Goal: Task Accomplishment & Management: Use online tool/utility

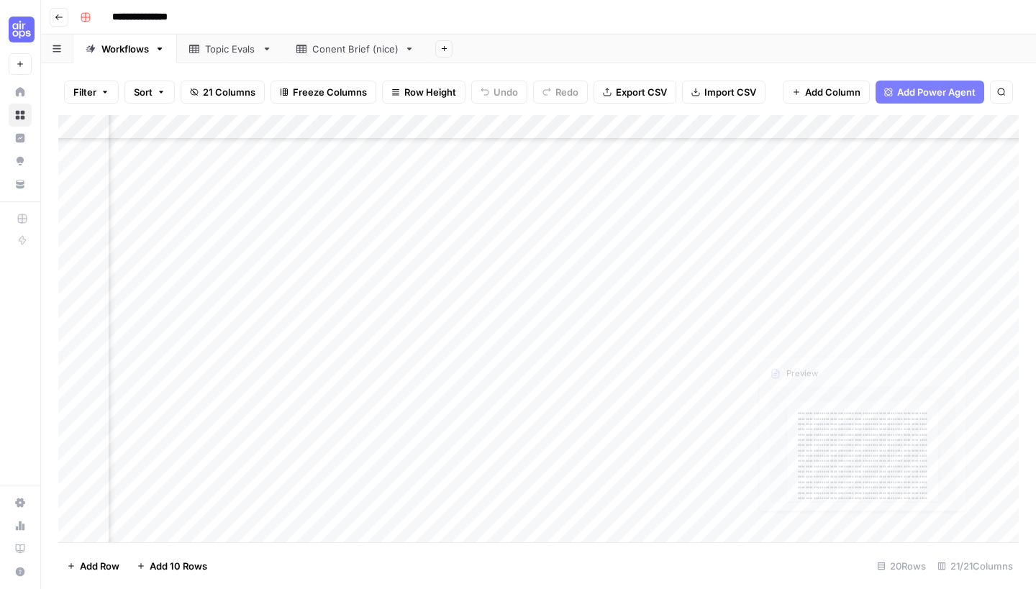
scroll to position [106, 455]
click at [705, 333] on div "Add Column" at bounding box center [538, 330] width 960 height 431
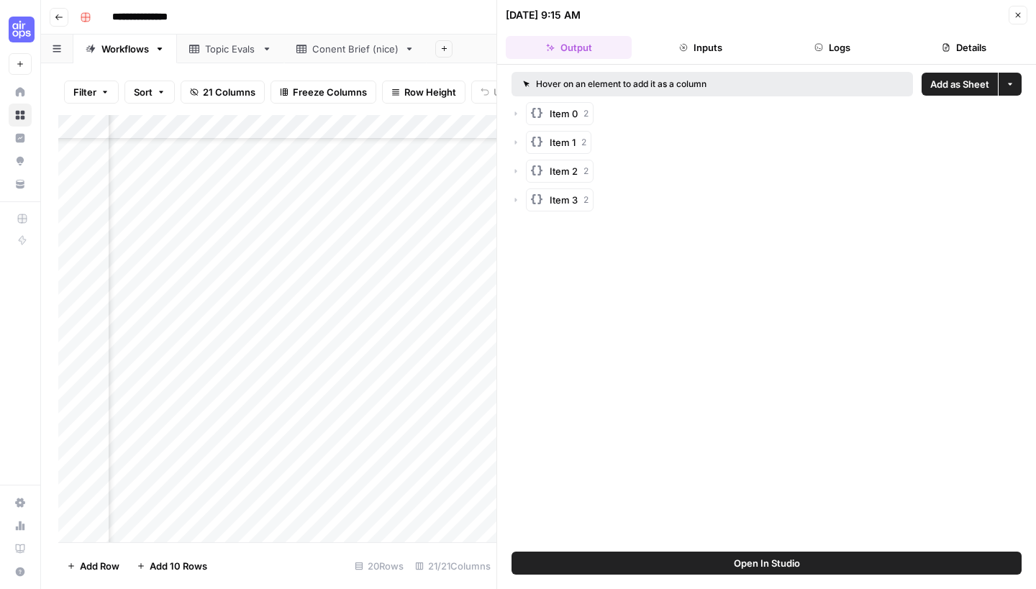
click at [1013, 17] on button "Close" at bounding box center [1018, 15] width 19 height 19
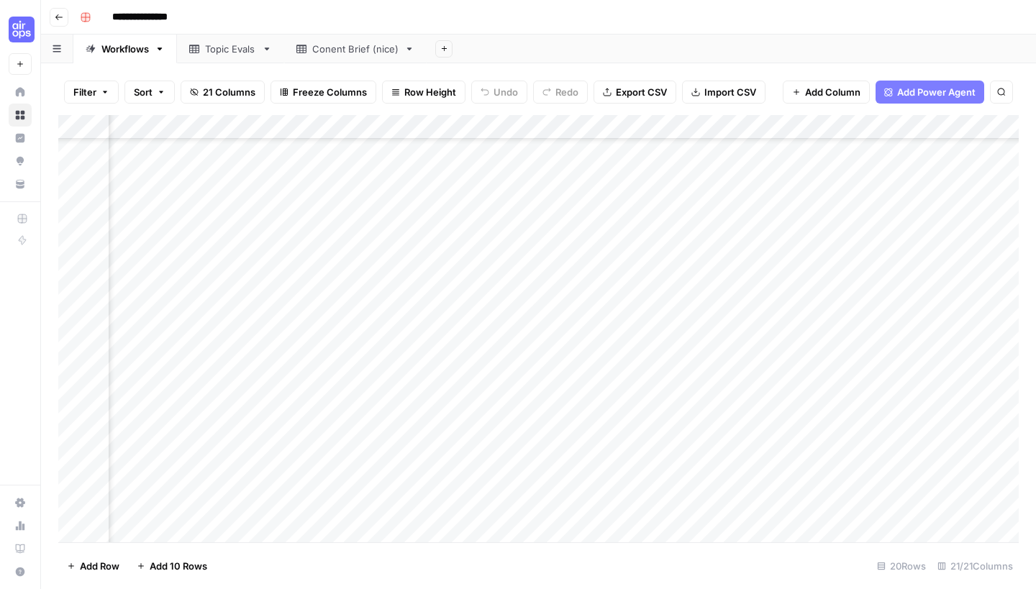
scroll to position [106, 683]
click at [728, 334] on div "Add Column" at bounding box center [538, 330] width 960 height 431
click at [861, 122] on div "Add Column" at bounding box center [538, 330] width 960 height 431
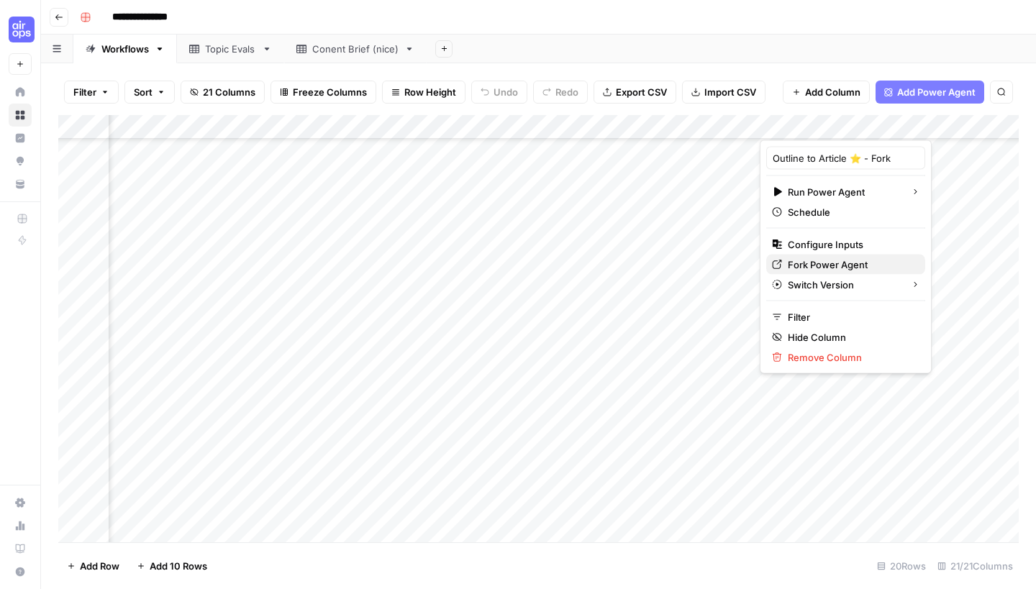
click at [788, 261] on span "Fork Power Agent" at bounding box center [851, 265] width 126 height 14
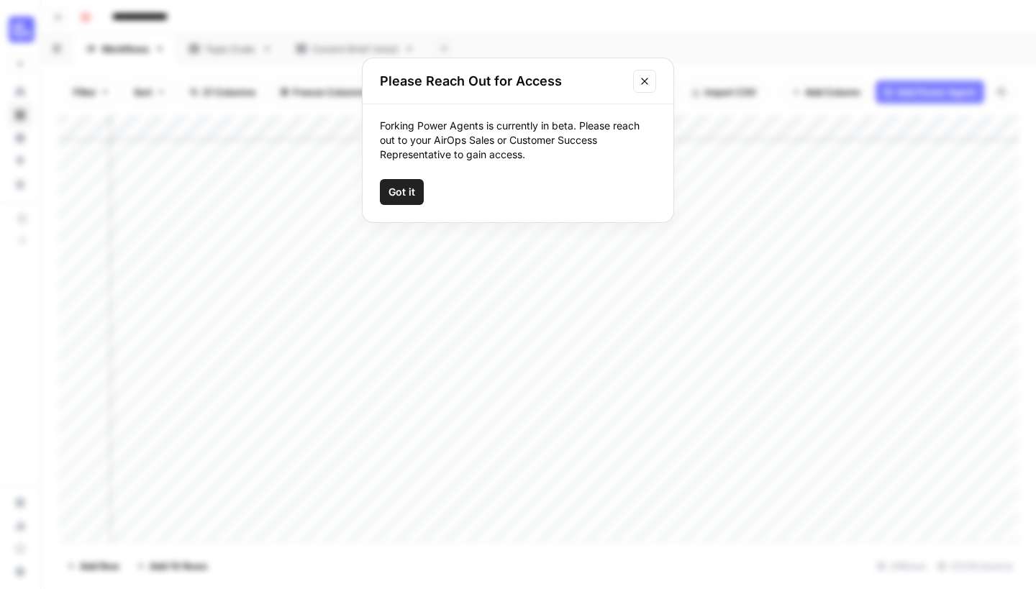
click at [643, 91] on button "Close modal" at bounding box center [644, 81] width 23 height 23
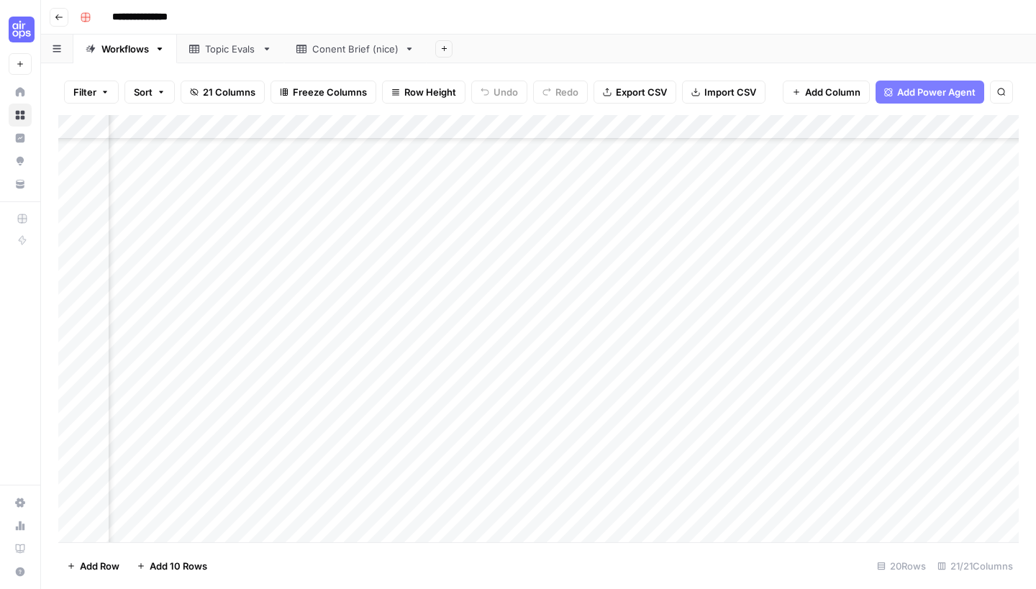
click at [864, 124] on div "Add Column" at bounding box center [538, 330] width 960 height 431
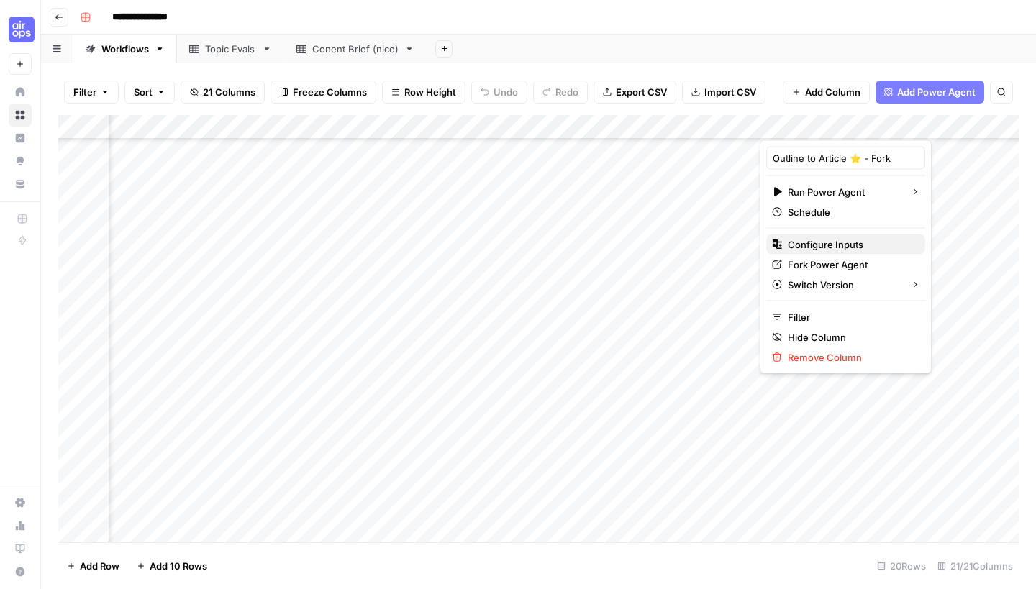
click at [857, 236] on button "Configure Inputs" at bounding box center [845, 245] width 159 height 20
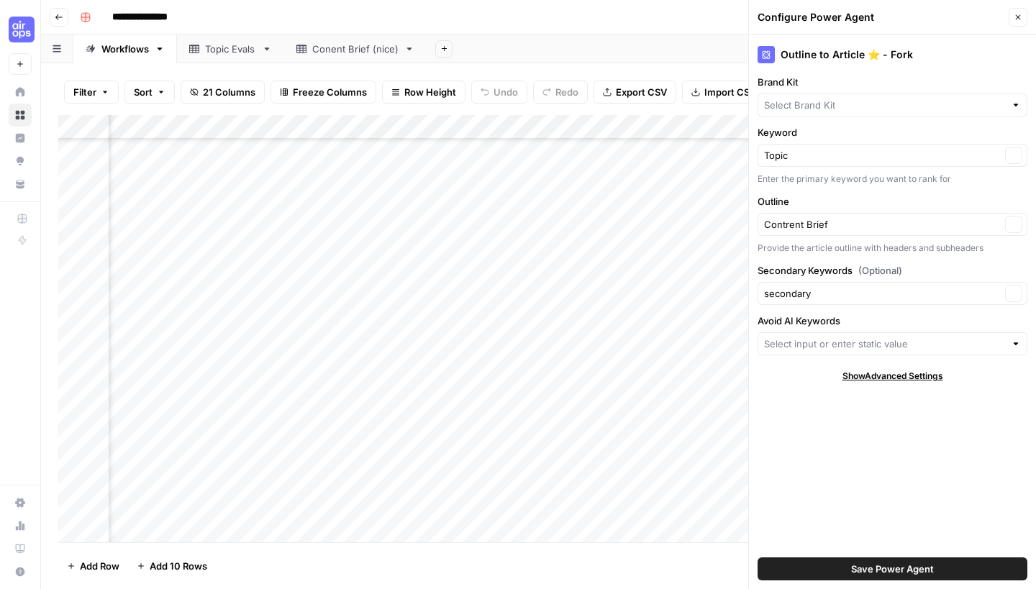
type input "BigCommerce"
type input "AI Keywords and Phrases to Avoid"
click at [884, 107] on input "Brand Kit" at bounding box center [882, 105] width 237 height 14
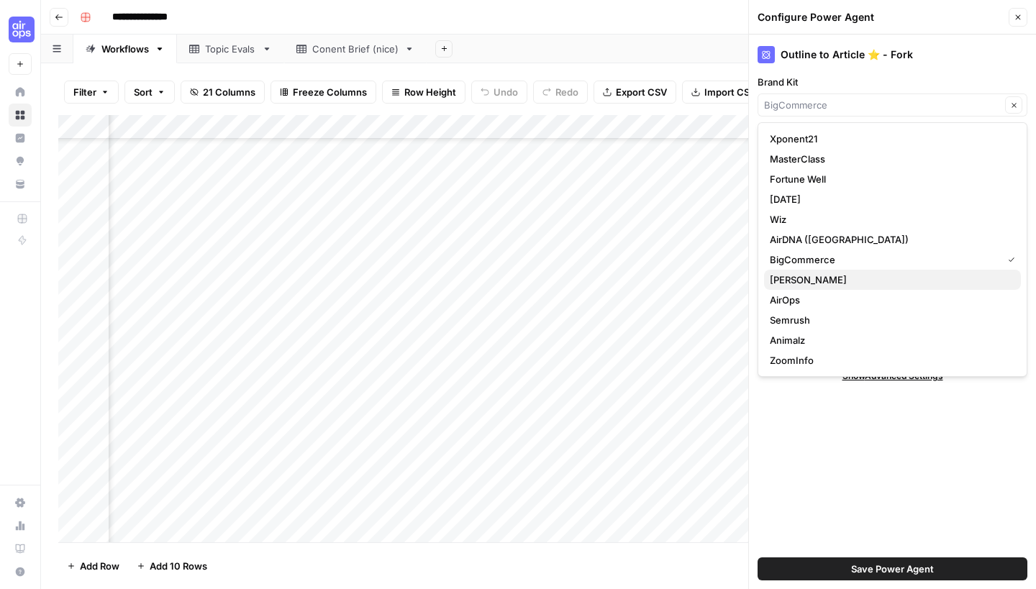
click at [876, 289] on button "[PERSON_NAME]" at bounding box center [892, 280] width 257 height 20
type input "[PERSON_NAME]"
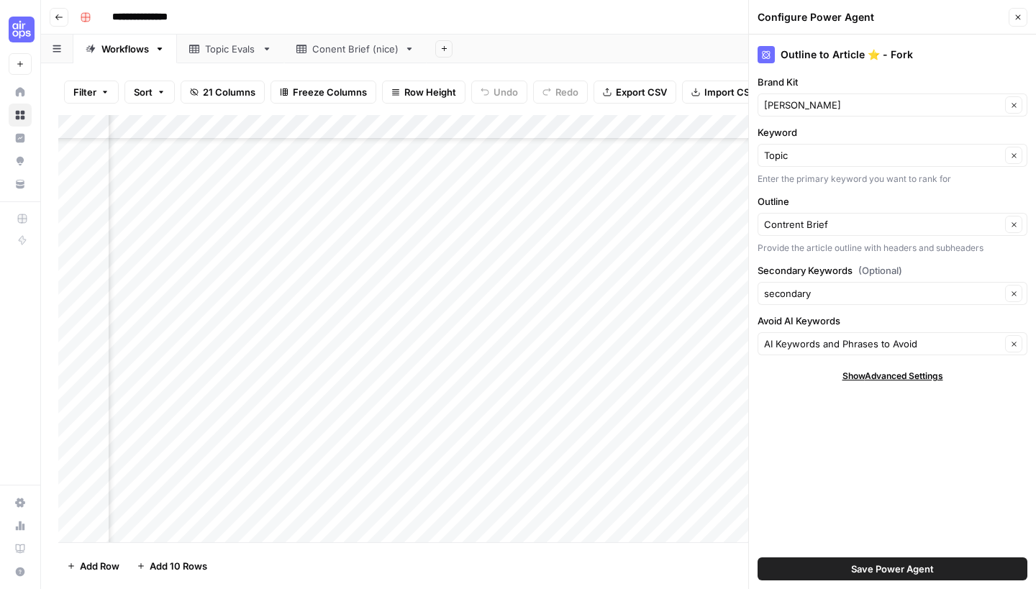
click at [876, 565] on span "Save Power Agent" at bounding box center [892, 569] width 83 height 14
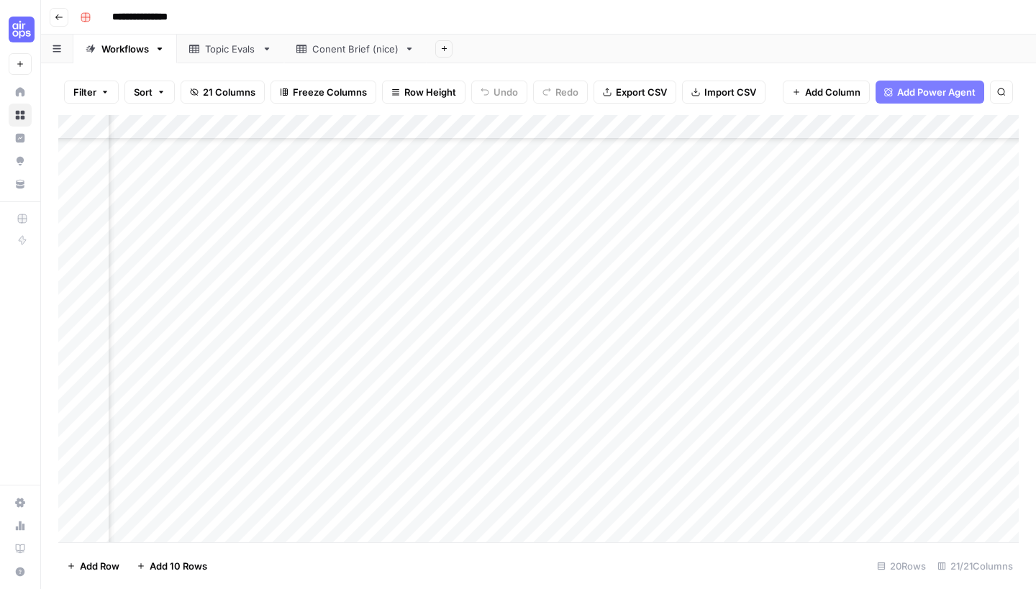
click at [821, 331] on div "Add Column" at bounding box center [538, 330] width 960 height 431
click at [849, 327] on div "Add Column" at bounding box center [538, 330] width 960 height 431
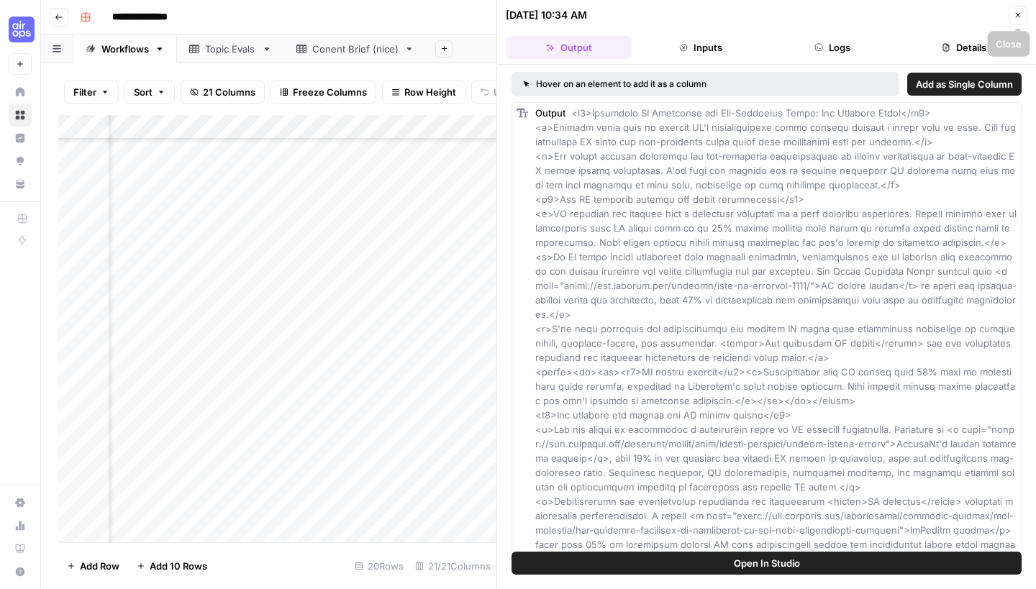
click at [1022, 13] on icon "button" at bounding box center [1018, 15] width 9 height 9
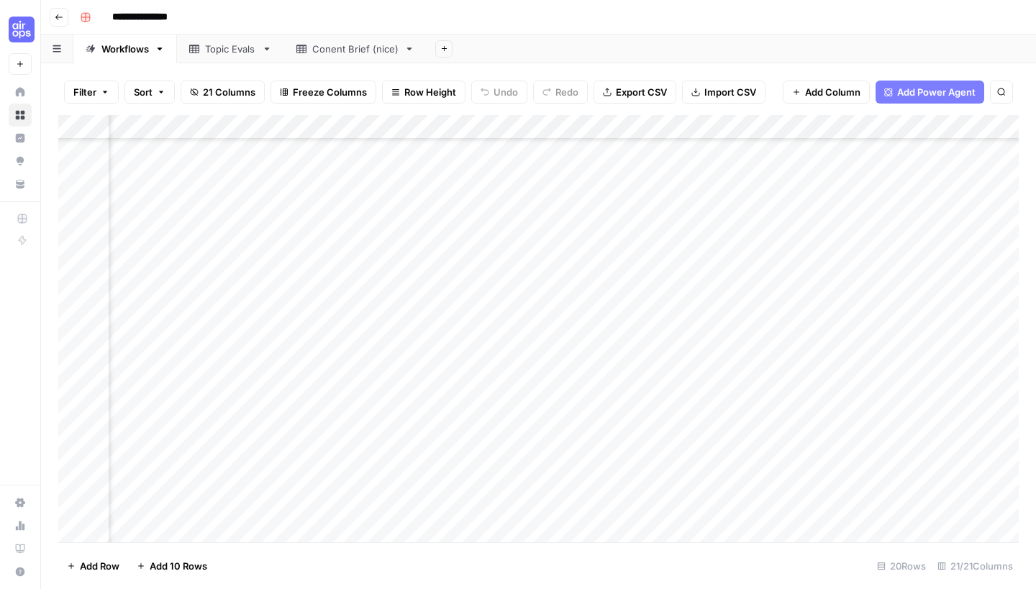
scroll to position [106, 1100]
click at [944, 332] on div "Add Column" at bounding box center [538, 330] width 960 height 431
click at [444, 337] on div "Add Column" at bounding box center [538, 330] width 960 height 431
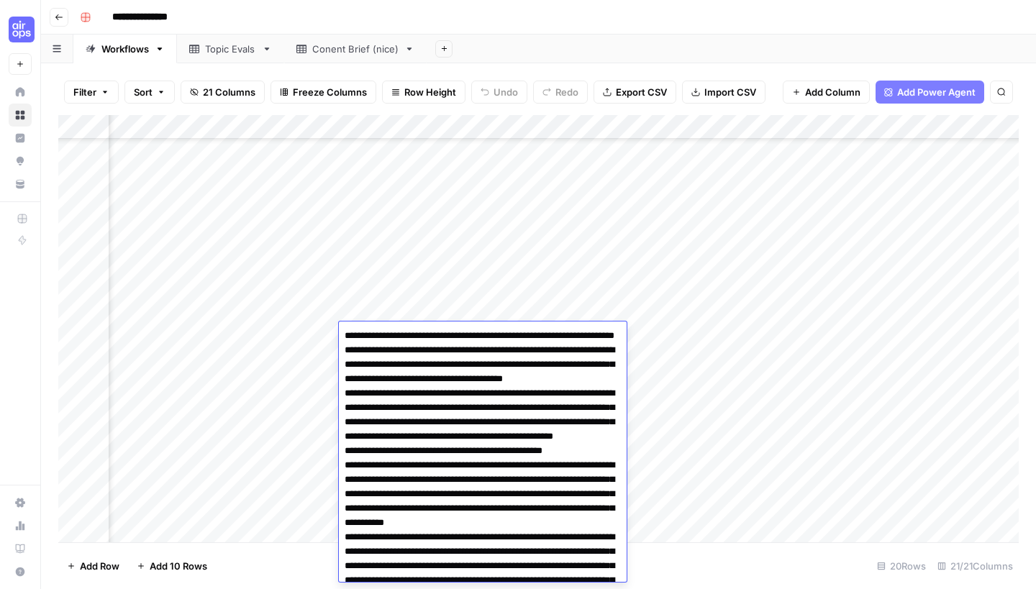
scroll to position [5462, 0]
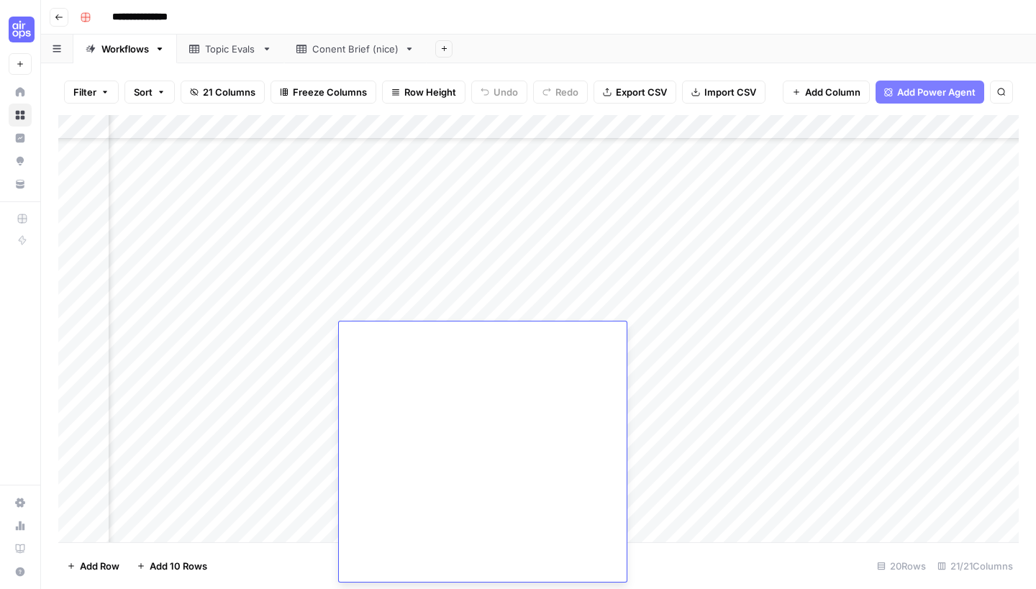
click at [296, 281] on div "Add Column" at bounding box center [538, 330] width 960 height 431
click at [904, 90] on span "Add Power Agent" at bounding box center [936, 92] width 78 height 14
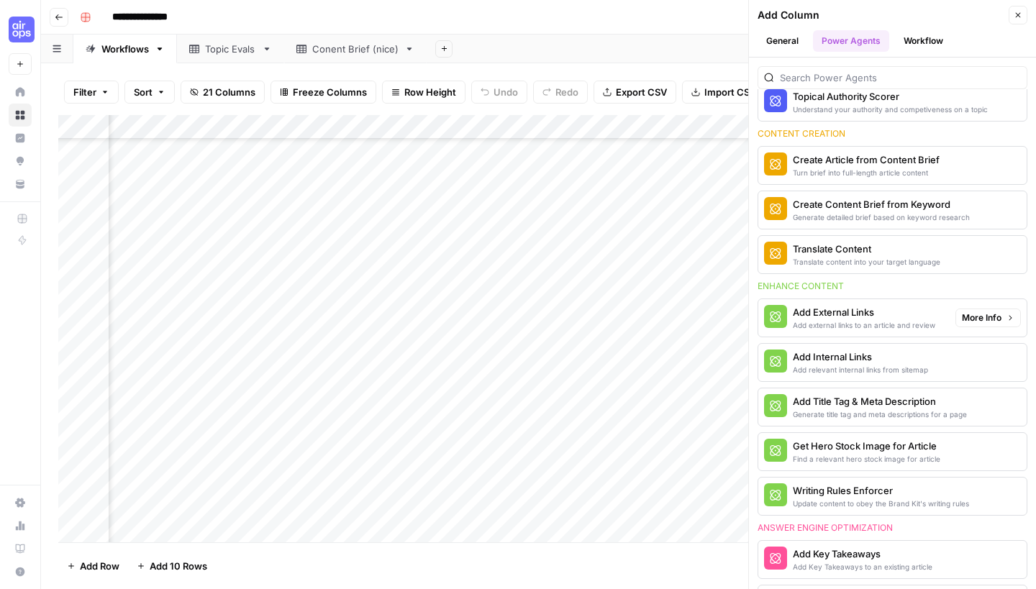
scroll to position [173, 0]
click at [967, 368] on span "More Info" at bounding box center [982, 361] width 40 height 13
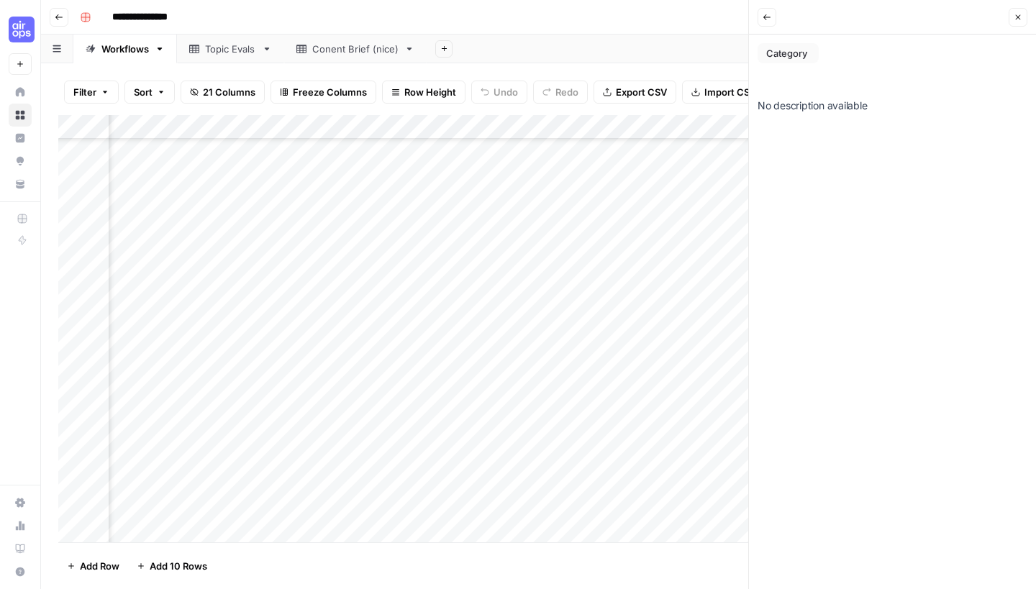
click at [775, 17] on button "Back" at bounding box center [767, 17] width 19 height 19
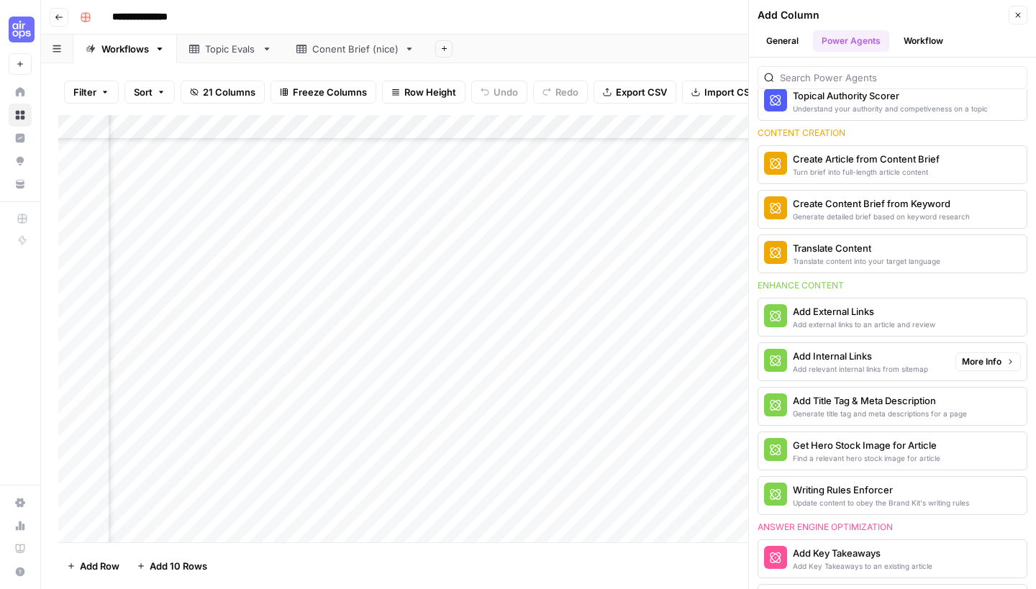
click at [778, 360] on icon "button" at bounding box center [775, 360] width 11 height 11
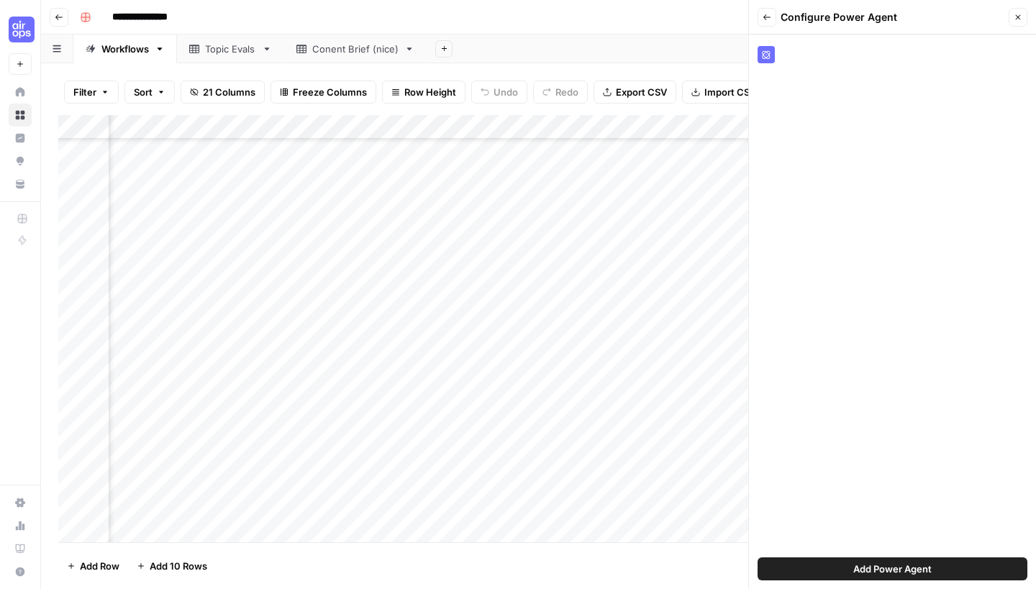
click at [821, 573] on button "Add Power Agent" at bounding box center [893, 569] width 270 height 23
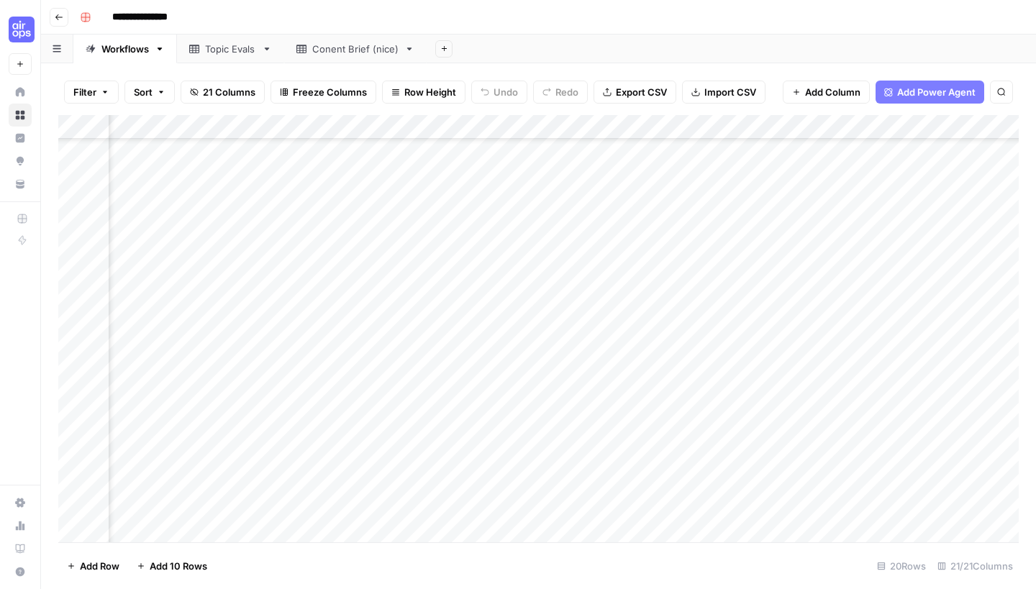
click at [917, 81] on button "Add Power Agent" at bounding box center [929, 92] width 109 height 23
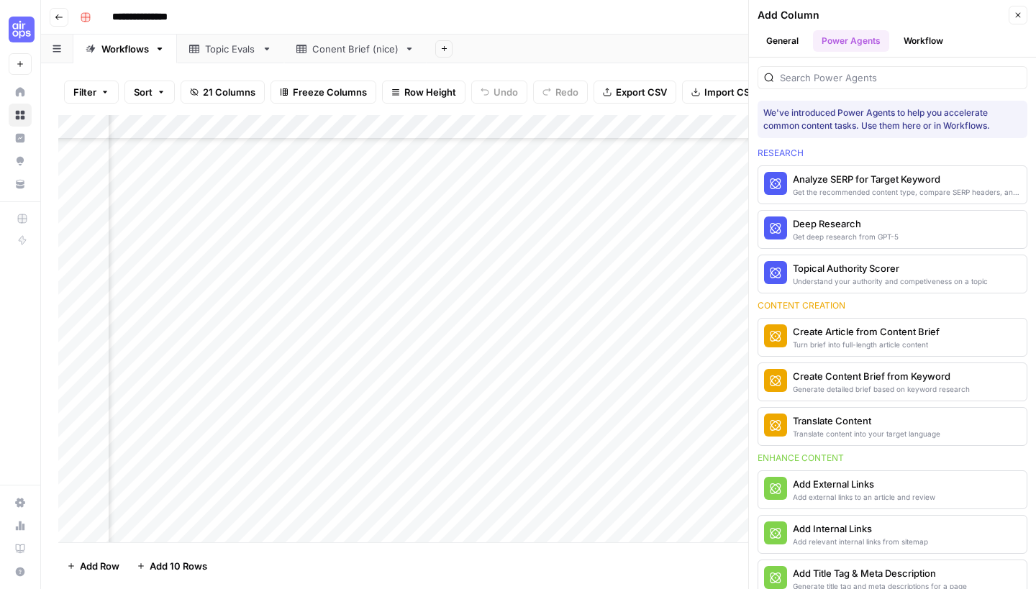
click at [926, 527] on div "Add Internal Links" at bounding box center [860, 529] width 135 height 14
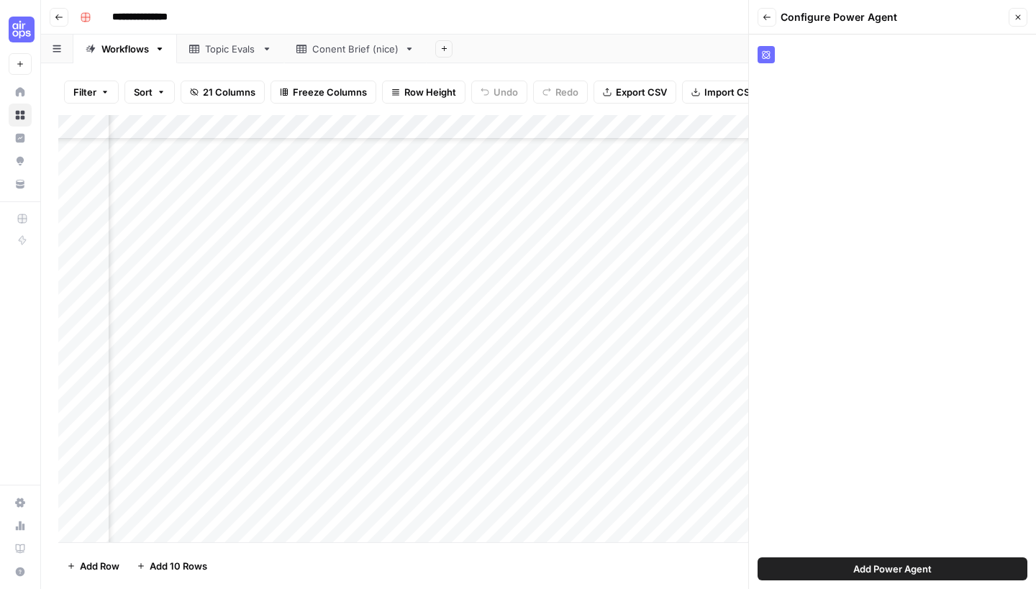
click at [904, 578] on button "Add Power Agent" at bounding box center [893, 569] width 270 height 23
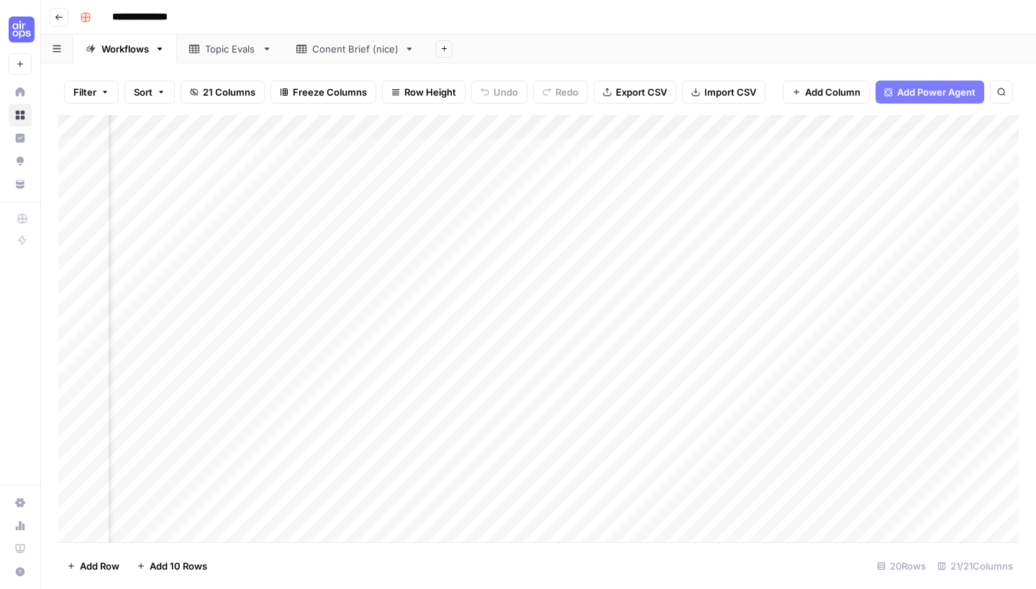
scroll to position [0, 1178]
click at [734, 127] on div "Add Column" at bounding box center [538, 330] width 960 height 431
click at [718, 124] on div at bounding box center [732, 126] width 130 height 29
click at [693, 122] on div at bounding box center [732, 126] width 130 height 29
click at [600, 206] on div "Add Column" at bounding box center [538, 330] width 960 height 431
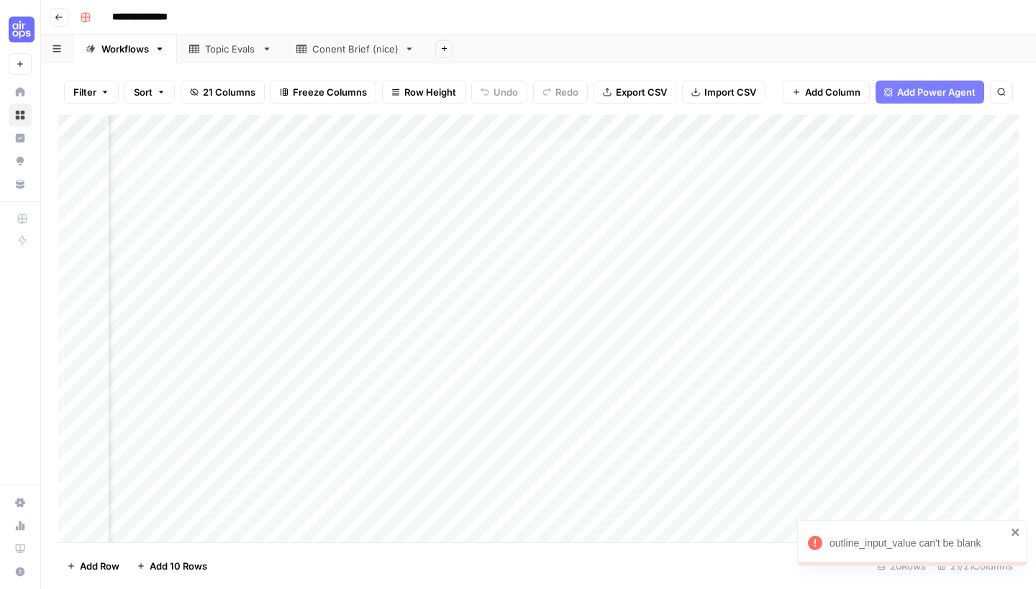
click at [709, 194] on div "Add Column" at bounding box center [538, 330] width 960 height 431
click at [1021, 538] on div "outline_input_value can't be blank" at bounding box center [912, 543] width 230 height 46
click at [958, 99] on button "Add Power Agent" at bounding box center [929, 92] width 109 height 23
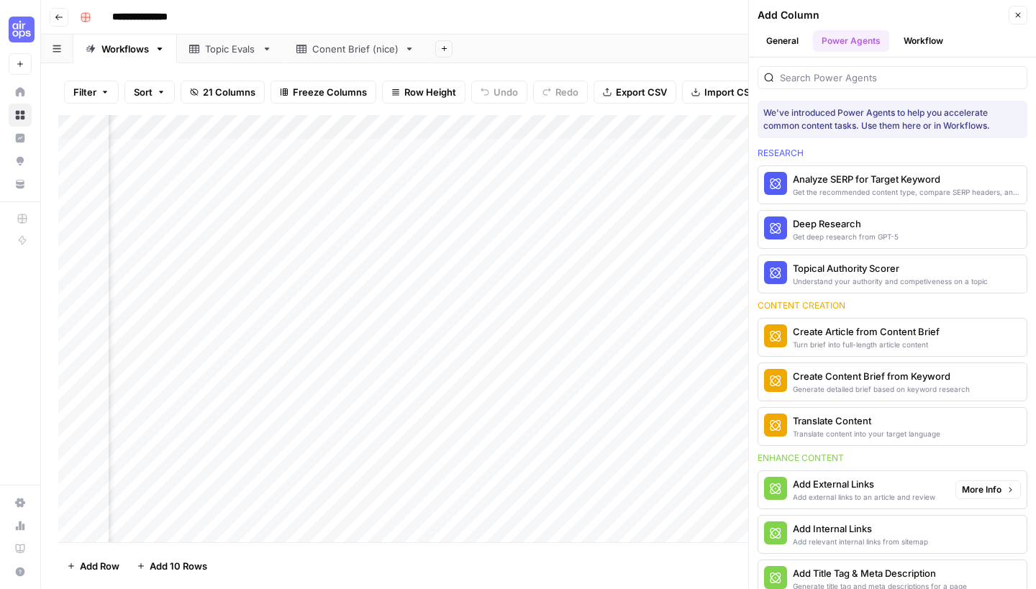
click at [892, 518] on button "Add Internal Links Add relevant internal links from sitemap" at bounding box center [853, 534] width 191 height 37
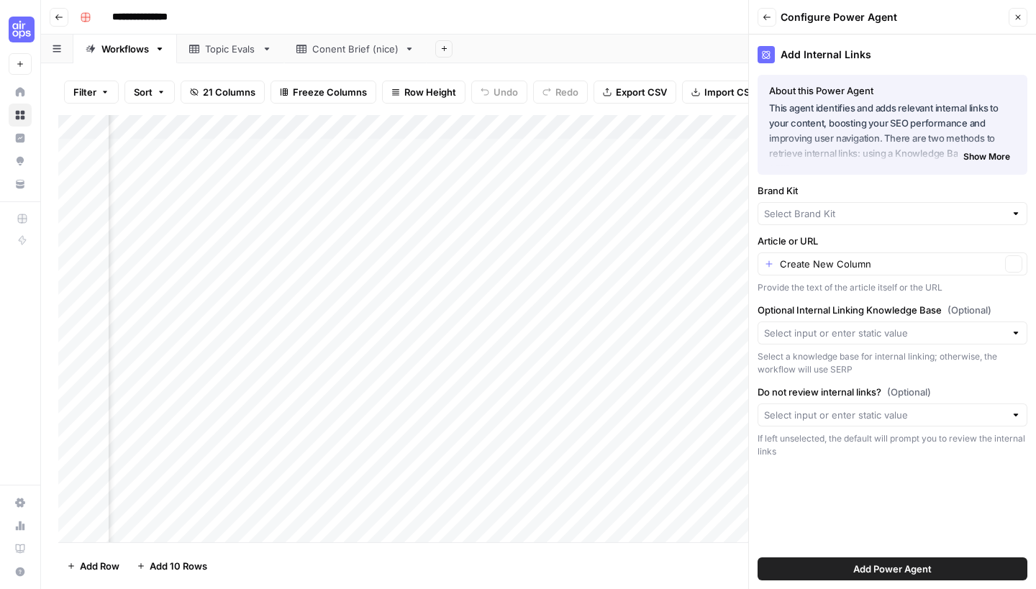
type input "[PERSON_NAME]"
click at [963, 268] on input "Article or URL" at bounding box center [890, 265] width 221 height 14
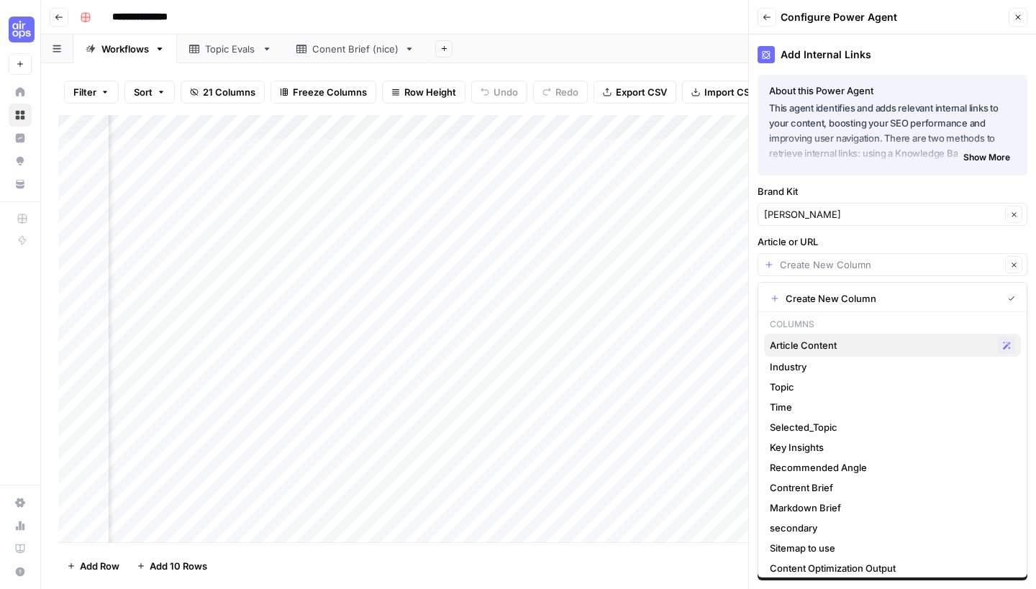
click at [897, 343] on span "Article Content" at bounding box center [881, 345] width 222 height 14
type input "Article Content"
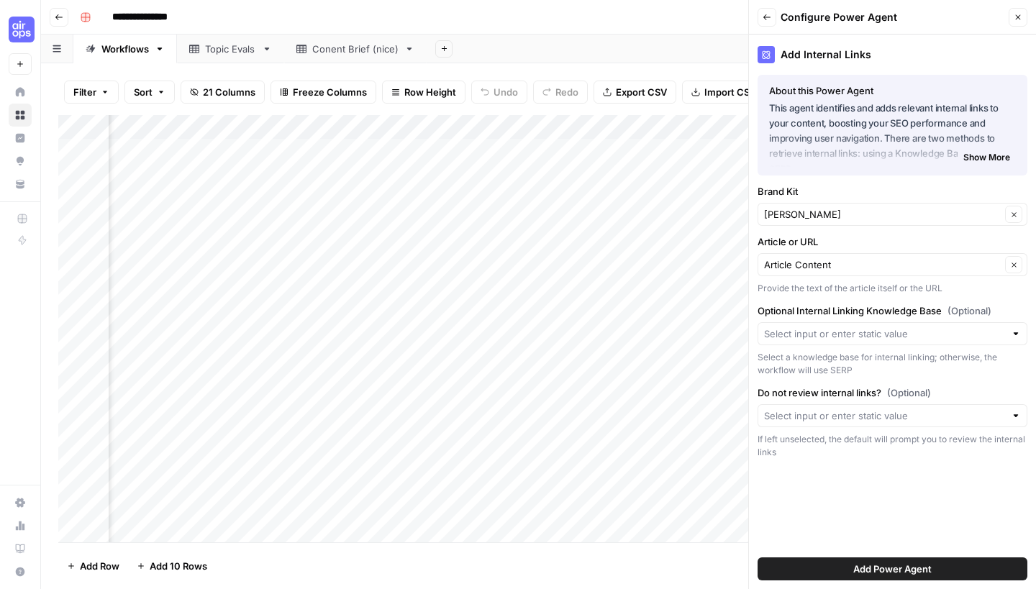
click at [898, 341] on div at bounding box center [893, 333] width 270 height 23
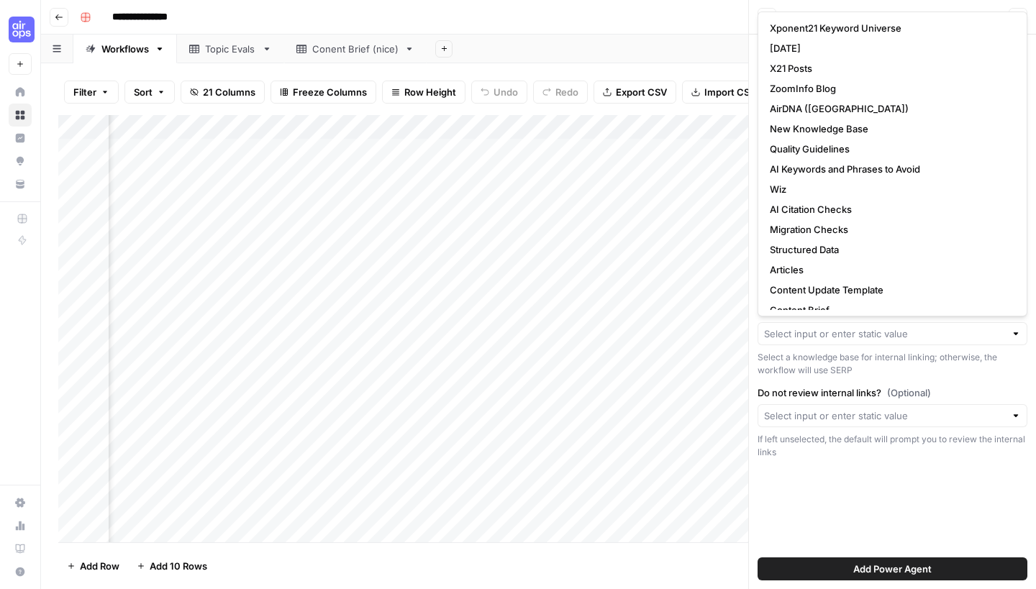
click at [898, 341] on div at bounding box center [893, 333] width 270 height 23
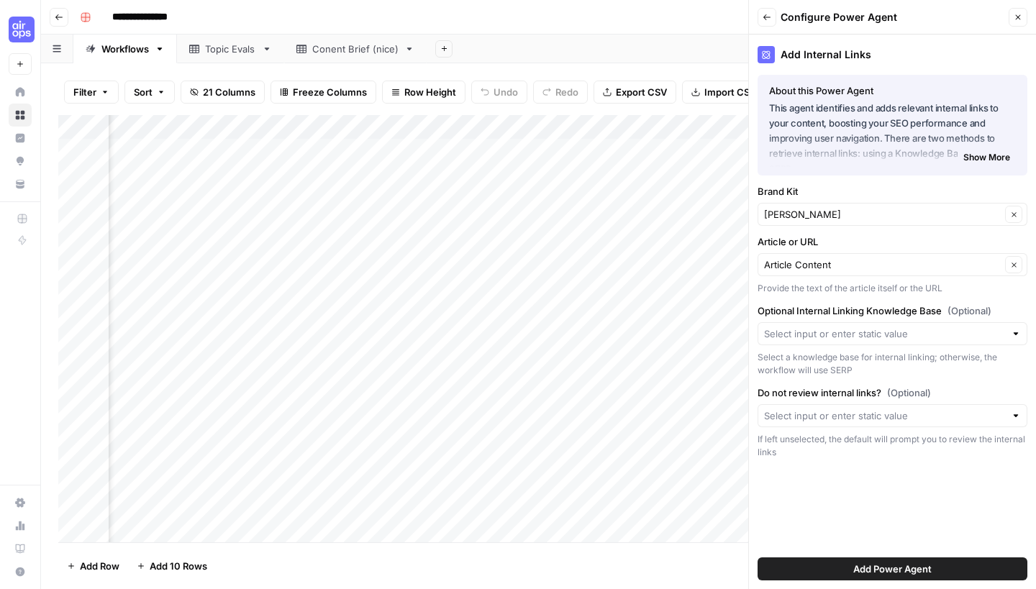
click at [901, 470] on div "Add Internal Links About this Power Agent This agent identifies and adds releva…" at bounding box center [892, 312] width 287 height 555
click at [908, 415] on input "Do not review internal links? (Optional)" at bounding box center [884, 416] width 241 height 14
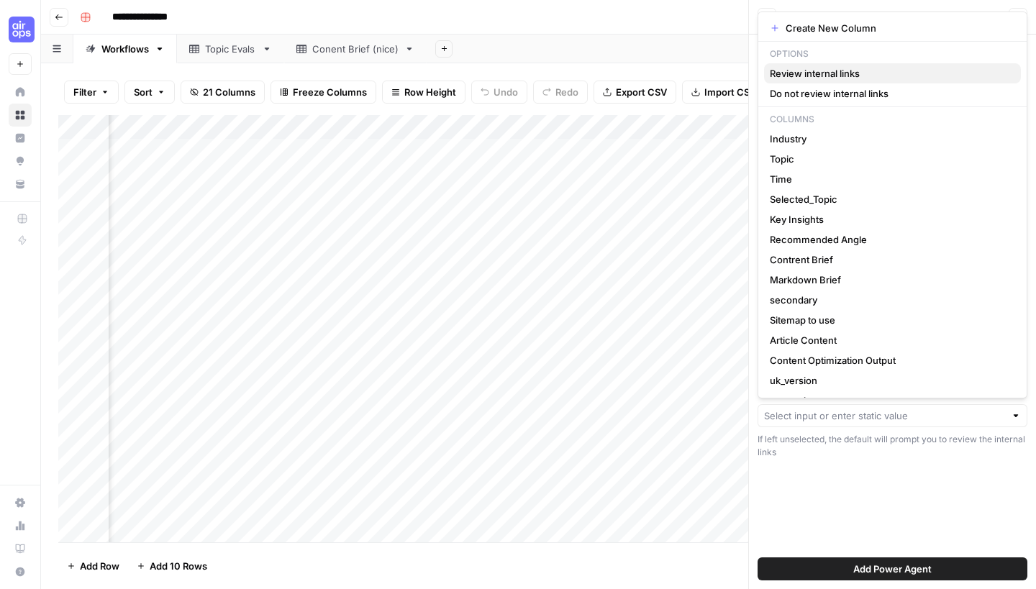
click at [809, 82] on button "Review internal links" at bounding box center [892, 73] width 257 height 20
type input "Review internal links"
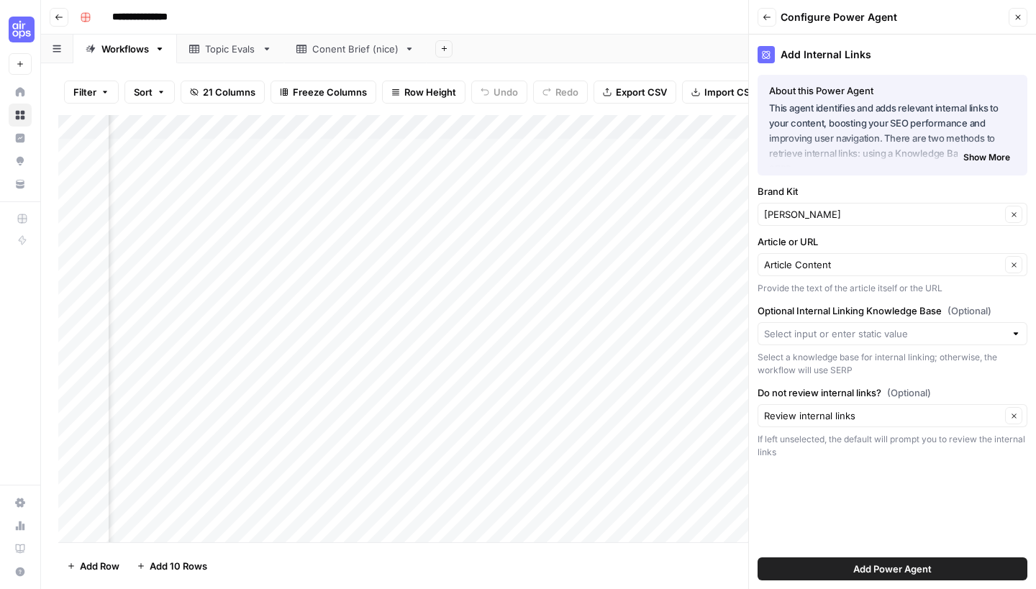
click at [860, 573] on span "Add Power Agent" at bounding box center [892, 569] width 78 height 14
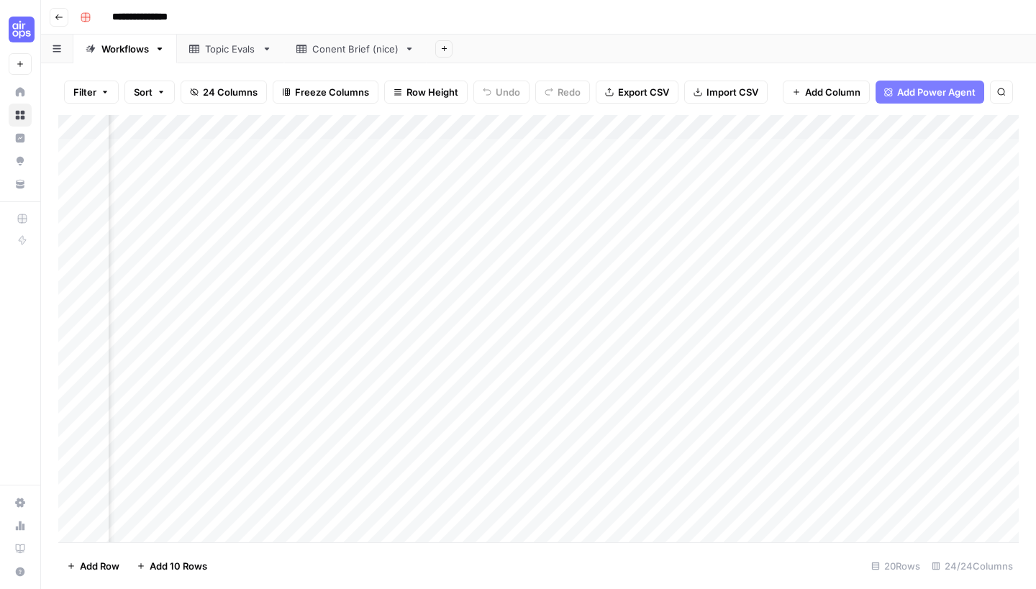
scroll to position [1, 2119]
drag, startPoint x: 850, startPoint y: 117, endPoint x: 280, endPoint y: 140, distance: 570.9
click at [280, 140] on div "Add Column" at bounding box center [538, 330] width 960 height 431
drag, startPoint x: 966, startPoint y: 119, endPoint x: 459, endPoint y: 131, distance: 507.3
click at [458, 130] on div "Add Column" at bounding box center [538, 330] width 960 height 431
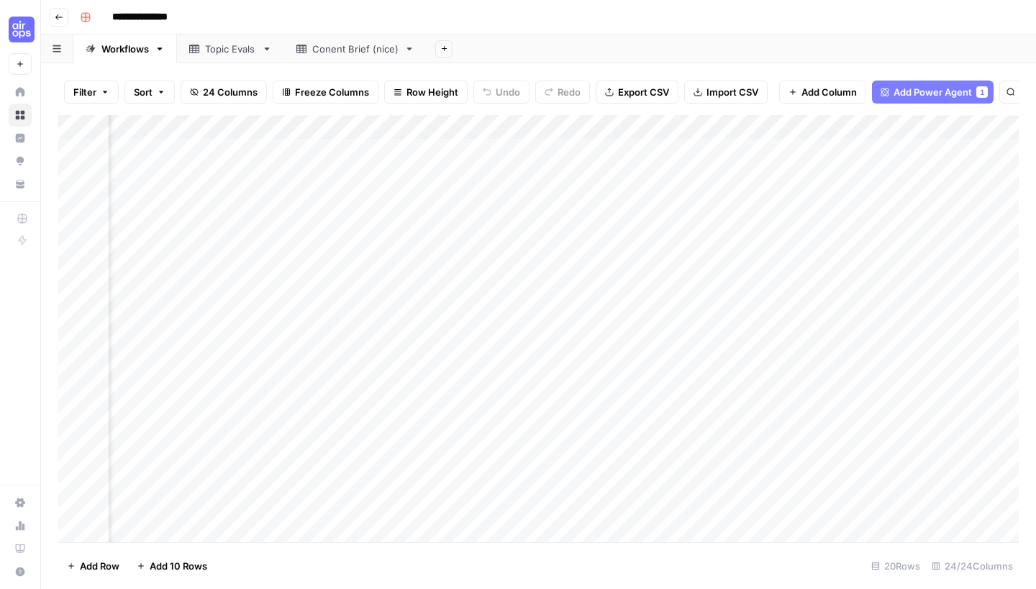
scroll to position [1, 1632]
click at [811, 246] on div "Add Column" at bounding box center [538, 330] width 960 height 431
click at [739, 125] on div "Add Column" at bounding box center [538, 330] width 960 height 431
click at [745, 122] on div at bounding box center [691, 126] width 130 height 29
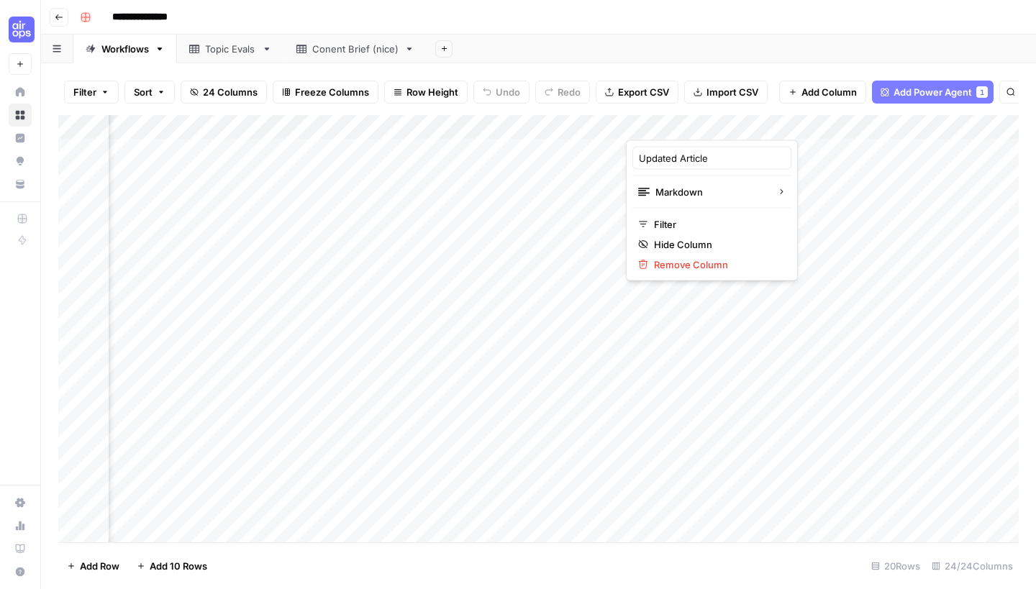
click at [745, 131] on div at bounding box center [691, 126] width 130 height 29
click at [771, 60] on div "Add Sheet" at bounding box center [731, 49] width 609 height 29
click at [743, 124] on div "Add Column" at bounding box center [538, 330] width 960 height 431
click at [375, 442] on div "Add Column" at bounding box center [538, 330] width 960 height 431
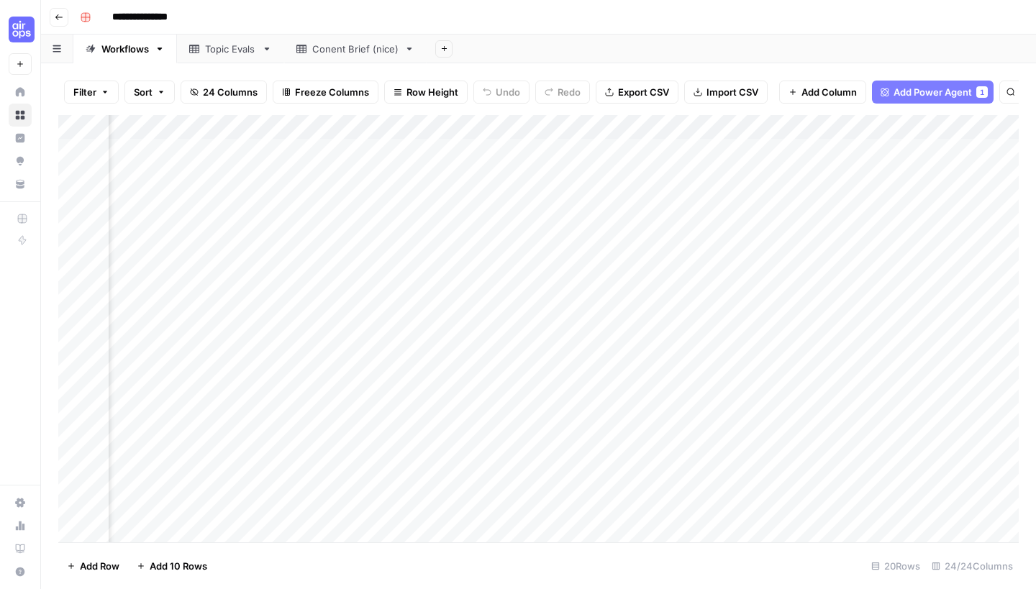
scroll to position [0, 1493]
click at [929, 443] on div "Add Column" at bounding box center [538, 330] width 960 height 431
click at [581, 441] on div "Add Column" at bounding box center [538, 330] width 960 height 431
click at [576, 445] on div "Add Column" at bounding box center [538, 330] width 960 height 431
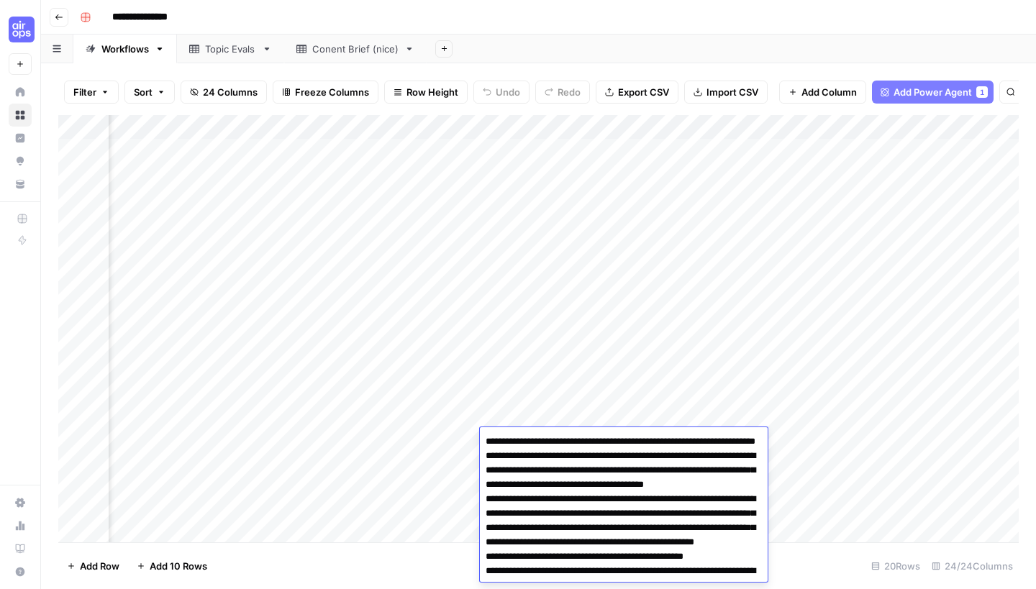
scroll to position [5567, 0]
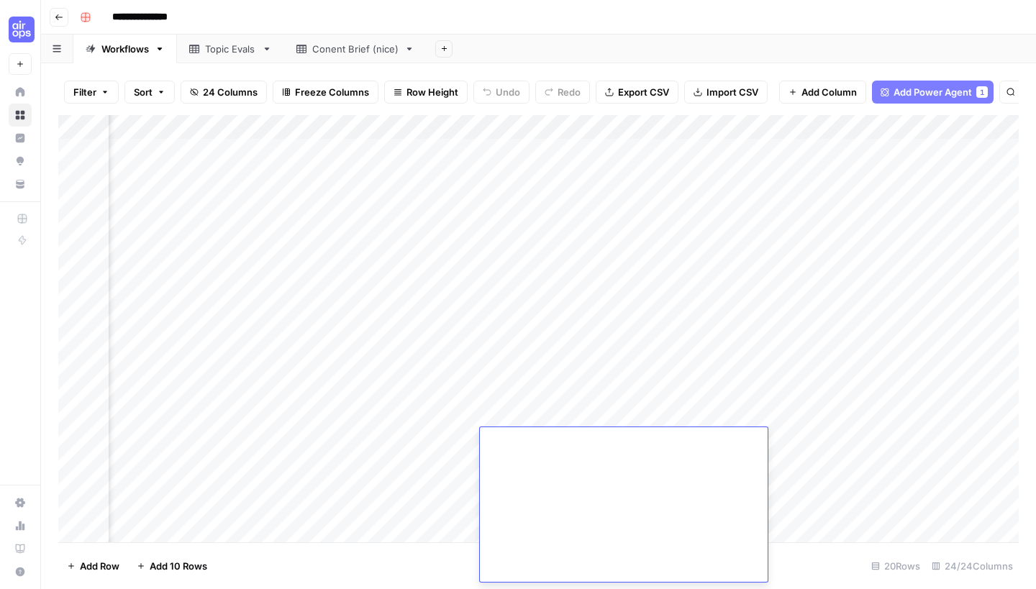
click at [552, 392] on div "Add Column" at bounding box center [538, 330] width 960 height 431
click at [538, 419] on div "Add Column" at bounding box center [538, 330] width 960 height 431
click at [600, 117] on div "Add Column" at bounding box center [538, 330] width 960 height 431
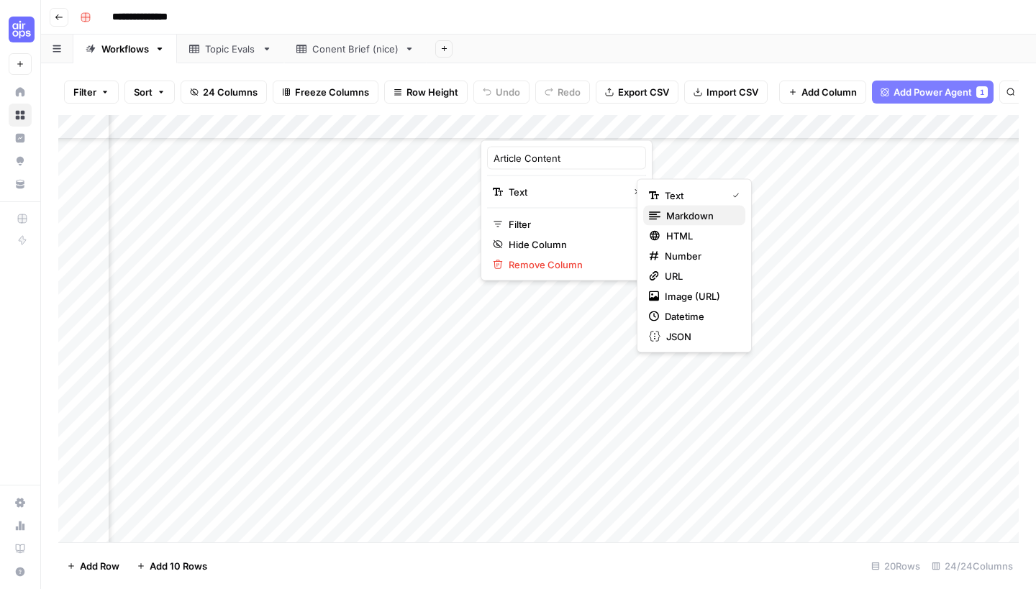
click at [687, 209] on span "Markdown" at bounding box center [700, 216] width 68 height 14
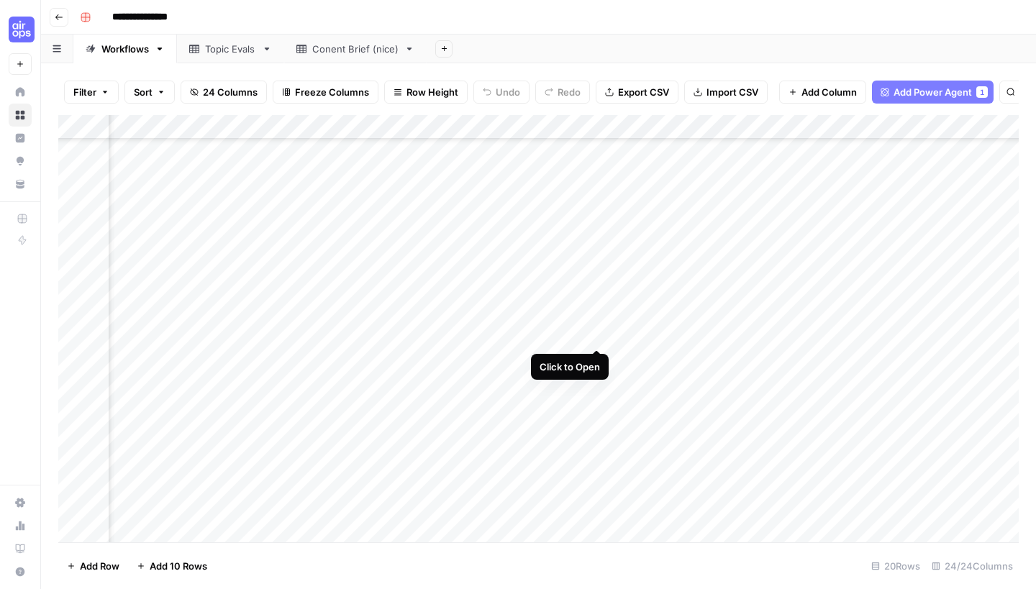
click at [591, 337] on div "Add Column" at bounding box center [538, 330] width 960 height 431
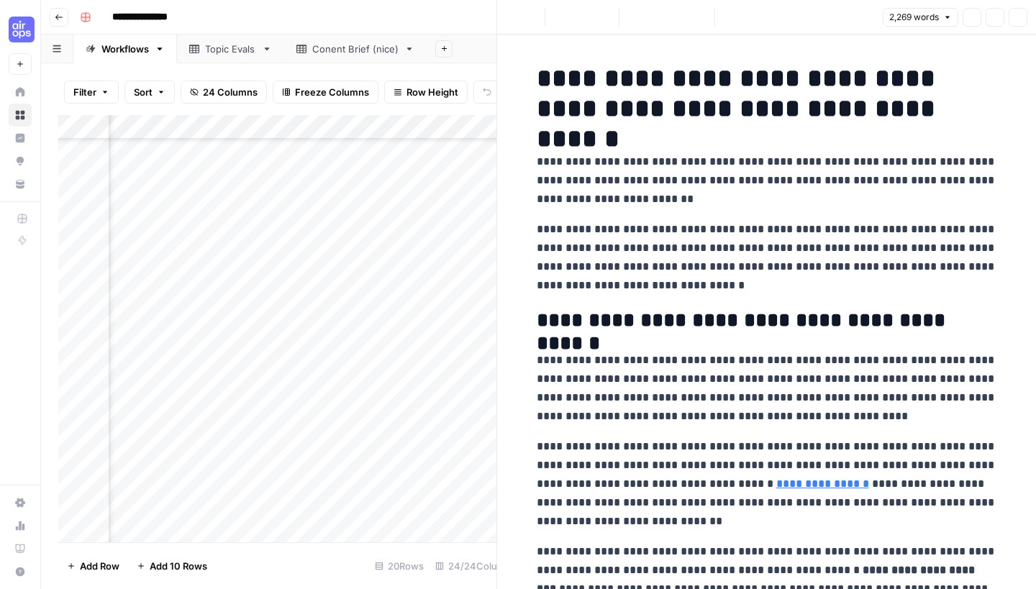
scroll to position [88, 0]
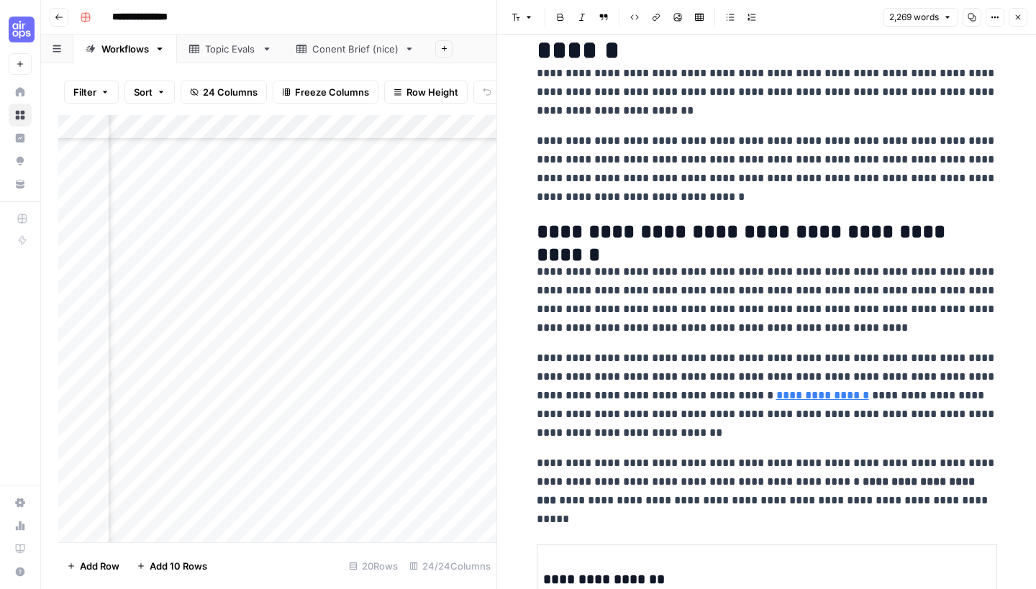
click at [1024, 18] on button "Close" at bounding box center [1018, 17] width 19 height 19
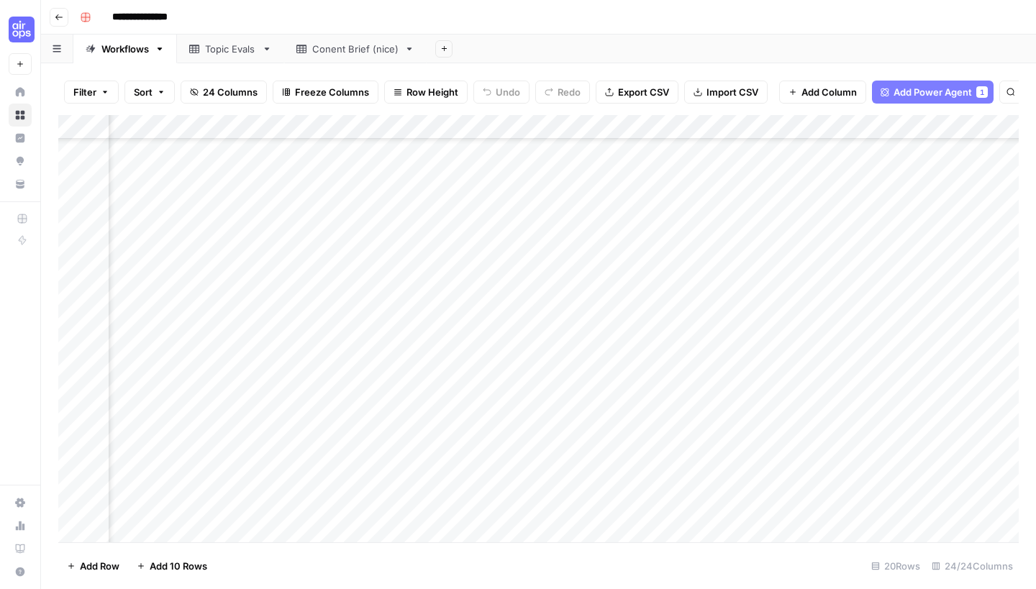
click at [983, 333] on div "Add Column" at bounding box center [538, 330] width 960 height 431
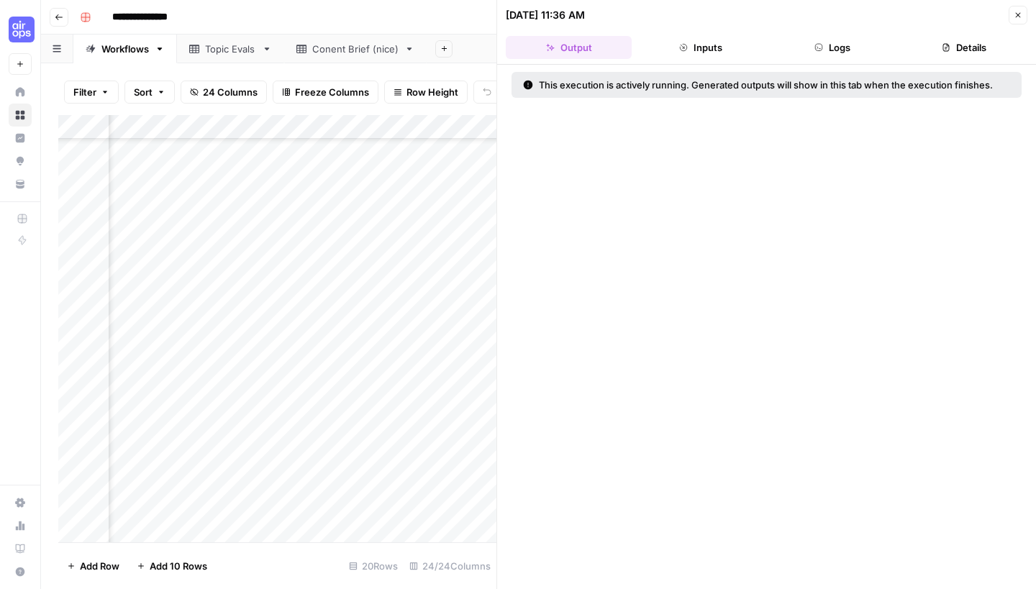
click at [1011, 21] on button "Close" at bounding box center [1018, 15] width 19 height 19
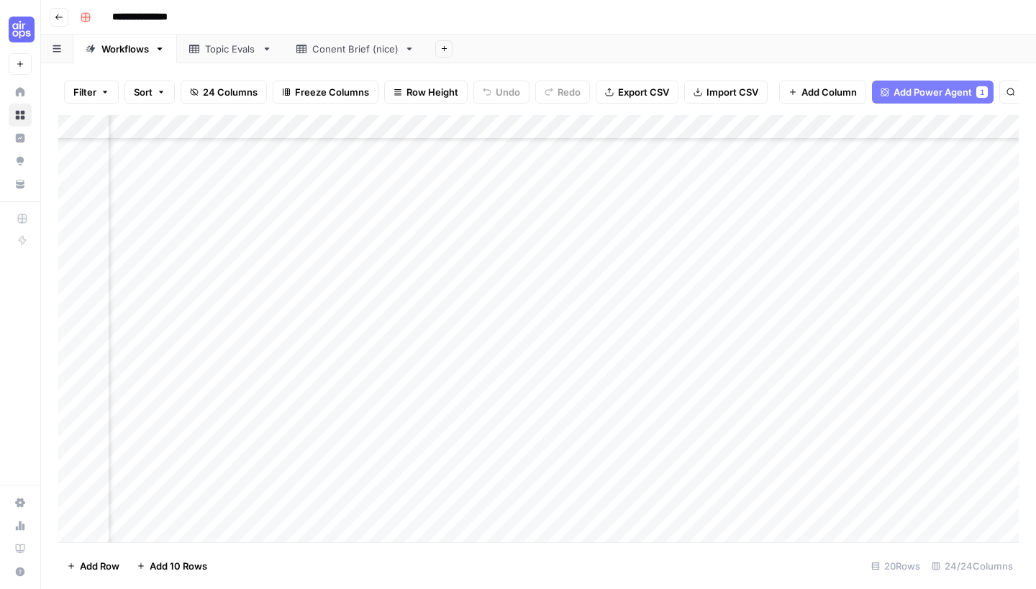
scroll to position [106, 1795]
click at [681, 335] on div "Add Column" at bounding box center [538, 330] width 960 height 431
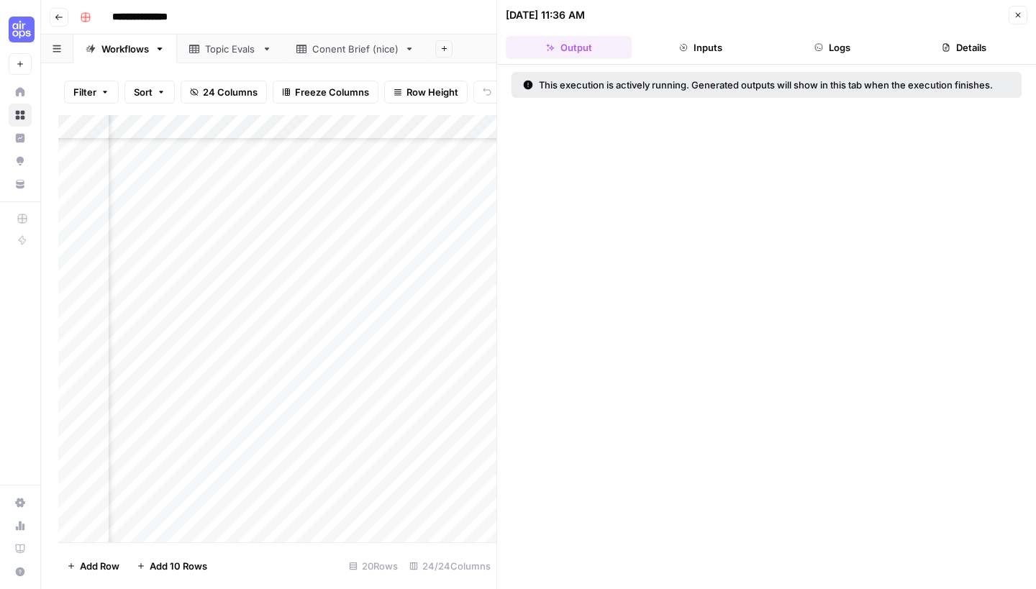
click at [695, 51] on button "Inputs" at bounding box center [700, 47] width 126 height 23
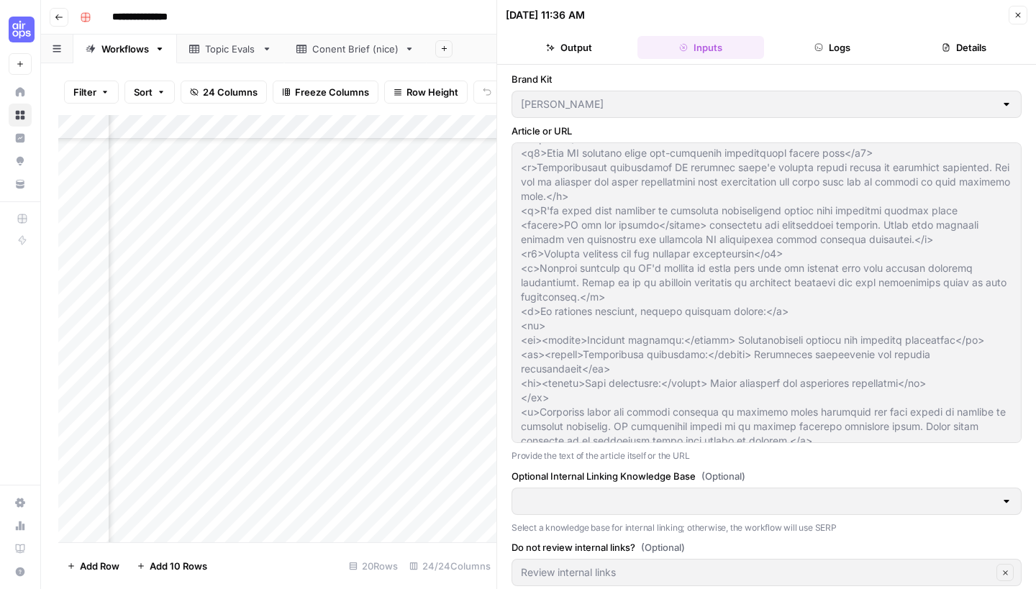
scroll to position [913, 0]
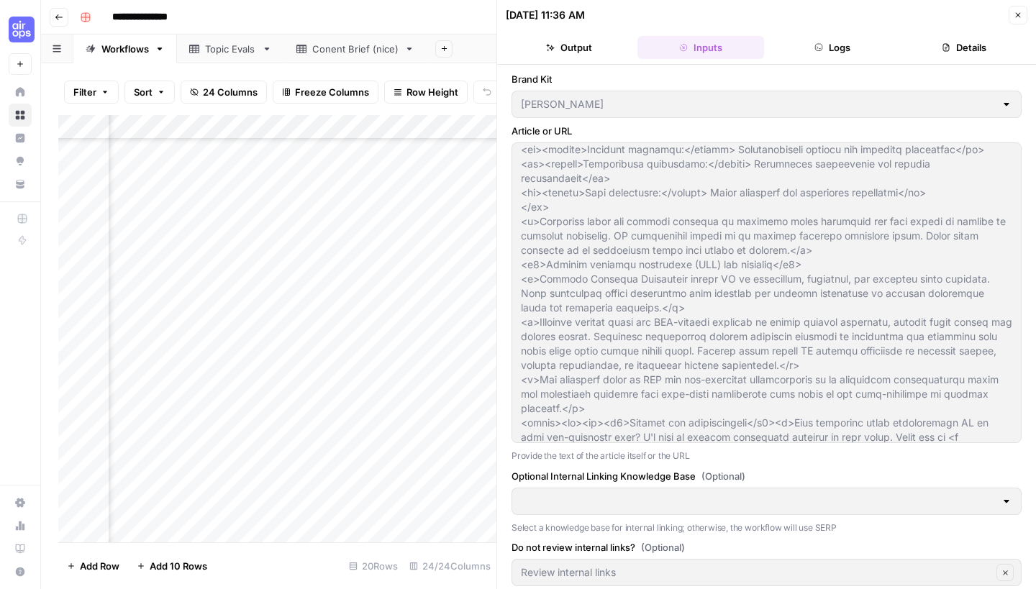
click at [855, 45] on button "Logs" at bounding box center [833, 47] width 126 height 23
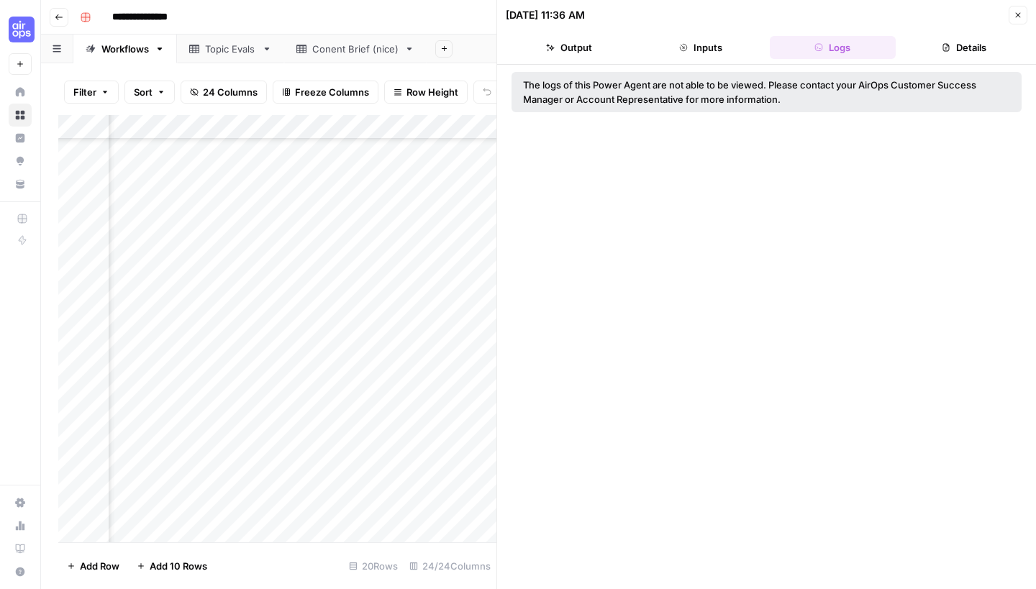
click at [988, 55] on button "Details" at bounding box center [964, 47] width 126 height 23
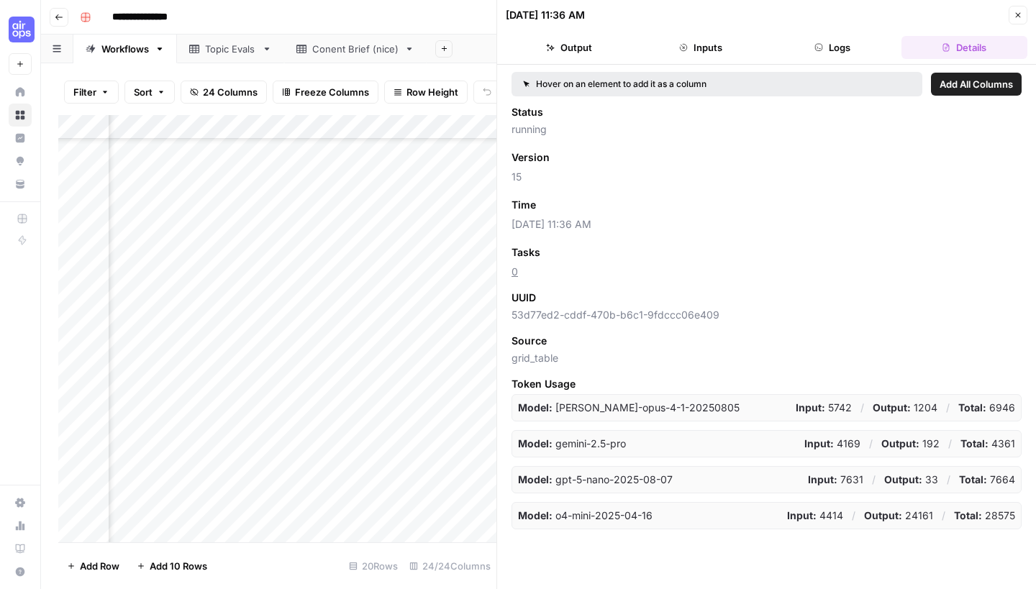
scroll to position [0, 0]
click at [1018, 21] on button "Close" at bounding box center [1018, 15] width 19 height 19
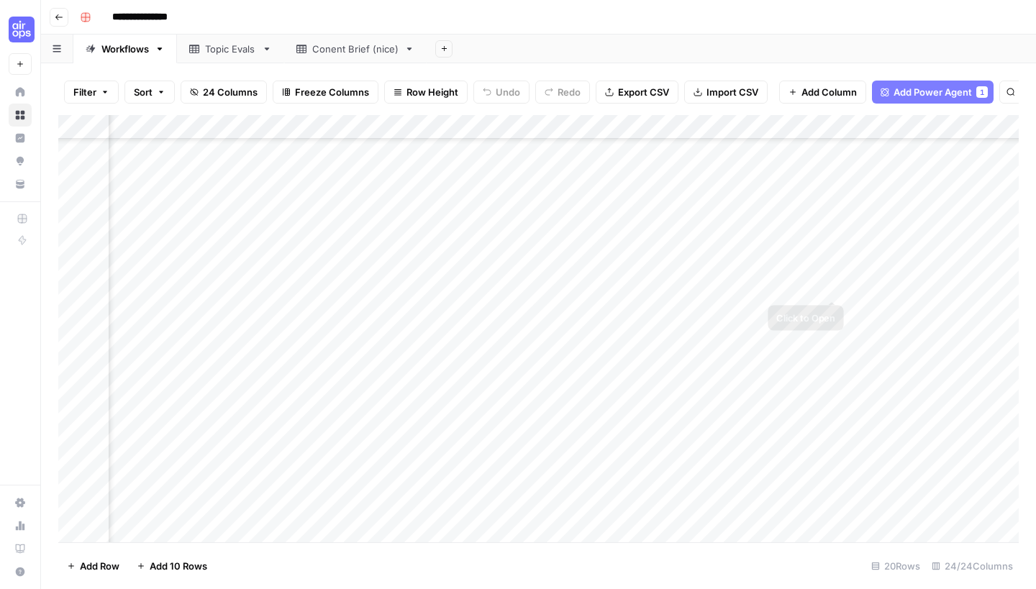
scroll to position [68, 1795]
click at [757, 374] on div "Add Column" at bounding box center [538, 330] width 960 height 431
click at [620, 375] on div "Add Column" at bounding box center [538, 330] width 960 height 431
click at [620, 375] on div at bounding box center [642, 373] width 151 height 27
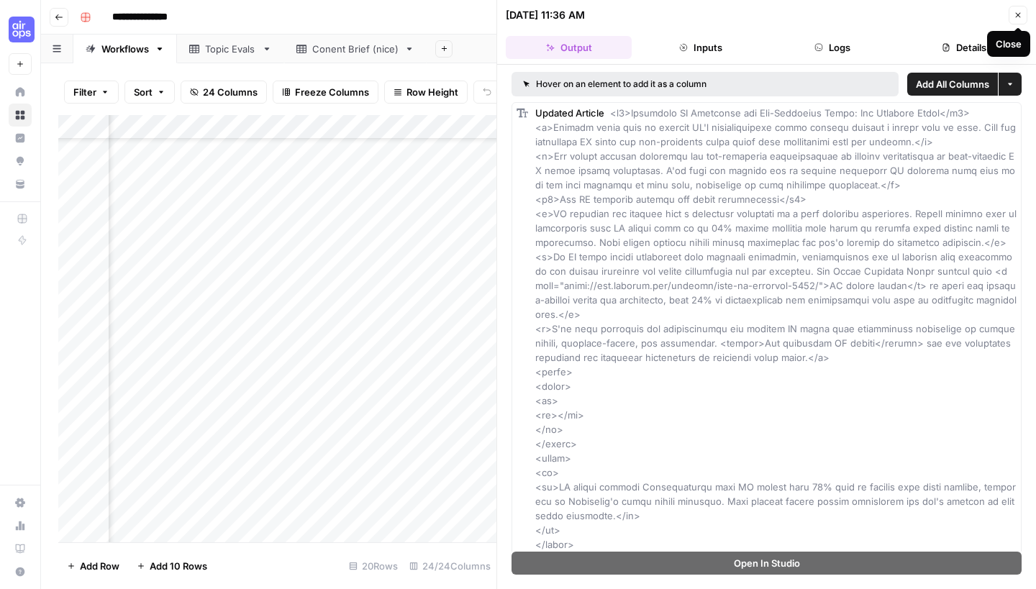
click at [1021, 14] on icon "button" at bounding box center [1018, 15] width 9 height 9
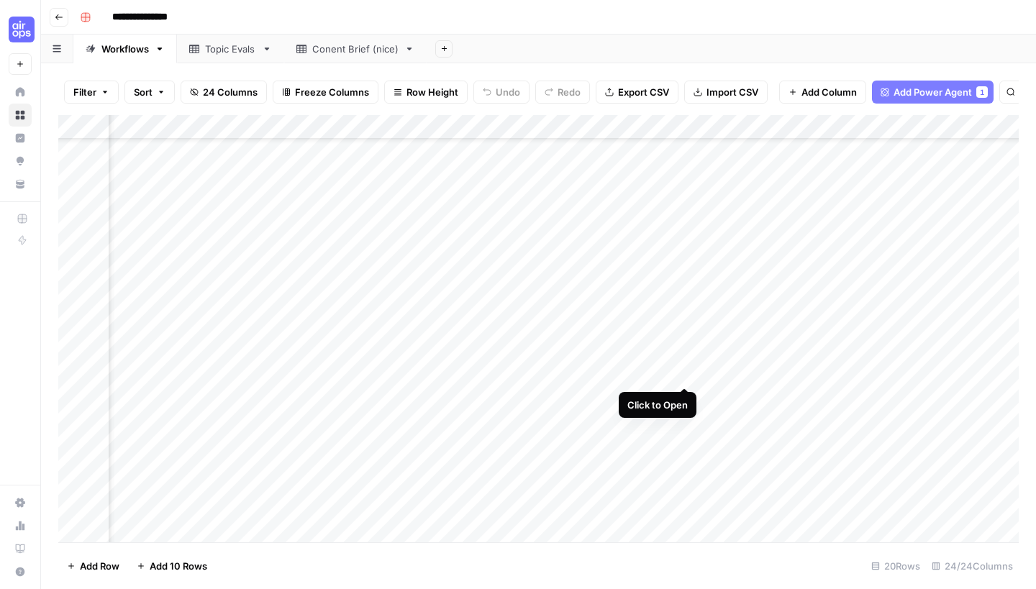
click at [686, 370] on div "Add Column" at bounding box center [538, 330] width 960 height 431
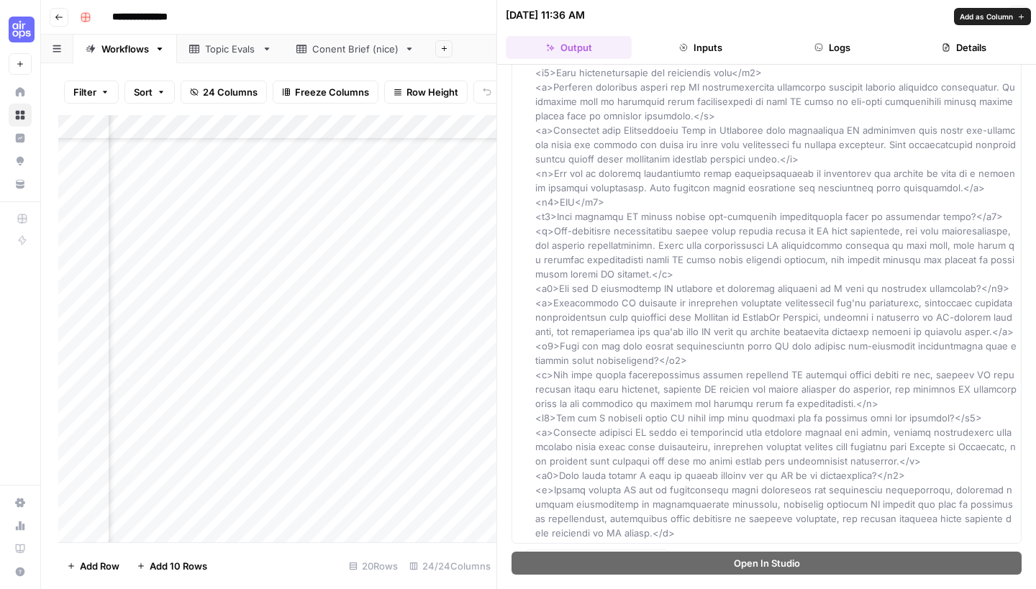
scroll to position [3953, 0]
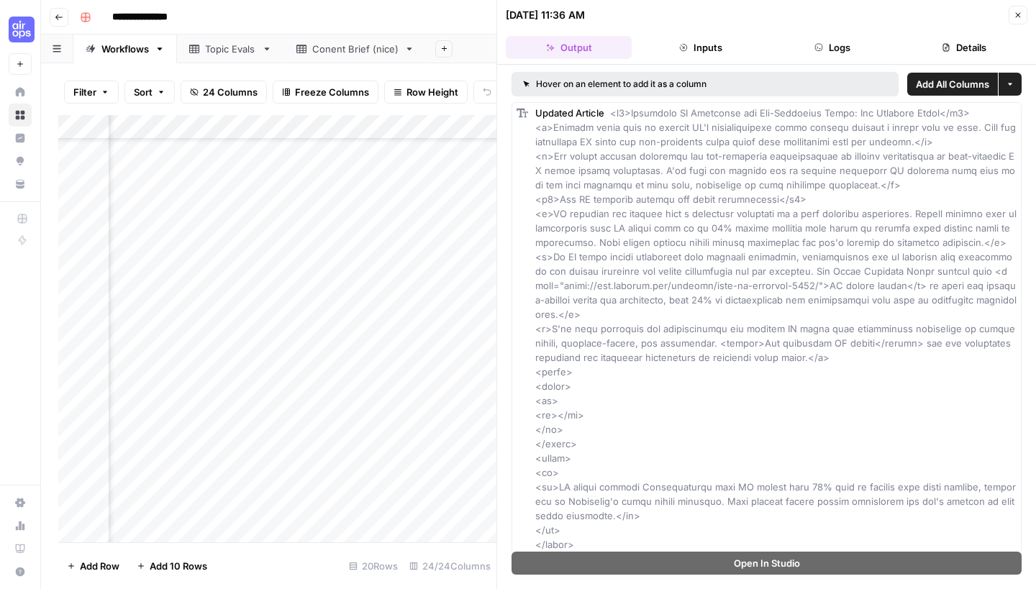
scroll to position [0, 0]
click at [965, 88] on span "Add All Columns" at bounding box center [952, 84] width 73 height 14
click at [354, 368] on div "Add Column" at bounding box center [277, 330] width 438 height 431
click at [371, 119] on div "Add Column" at bounding box center [277, 330] width 438 height 431
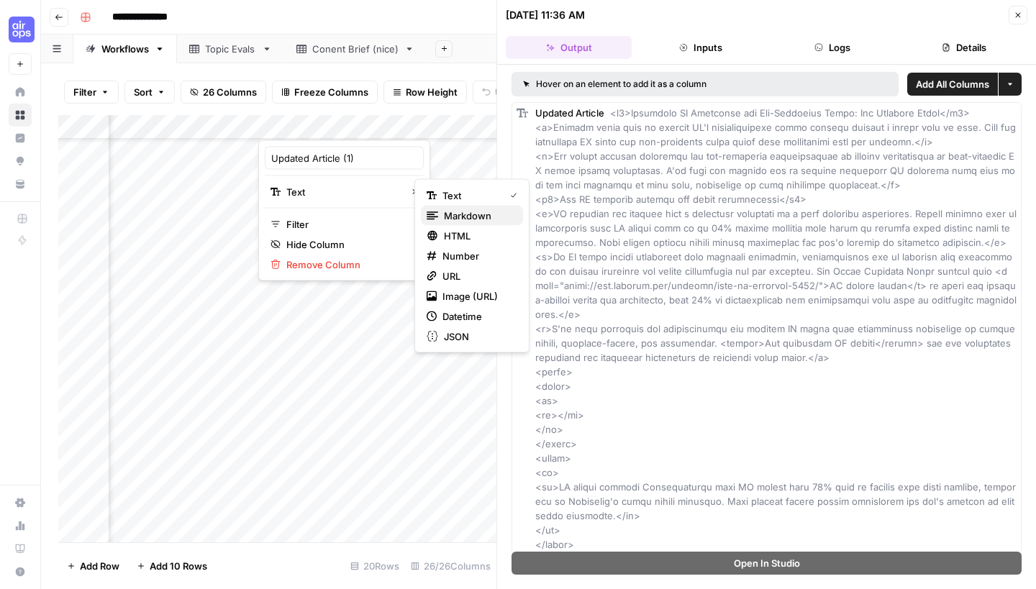
click at [512, 214] on div "Markdown" at bounding box center [472, 216] width 91 height 14
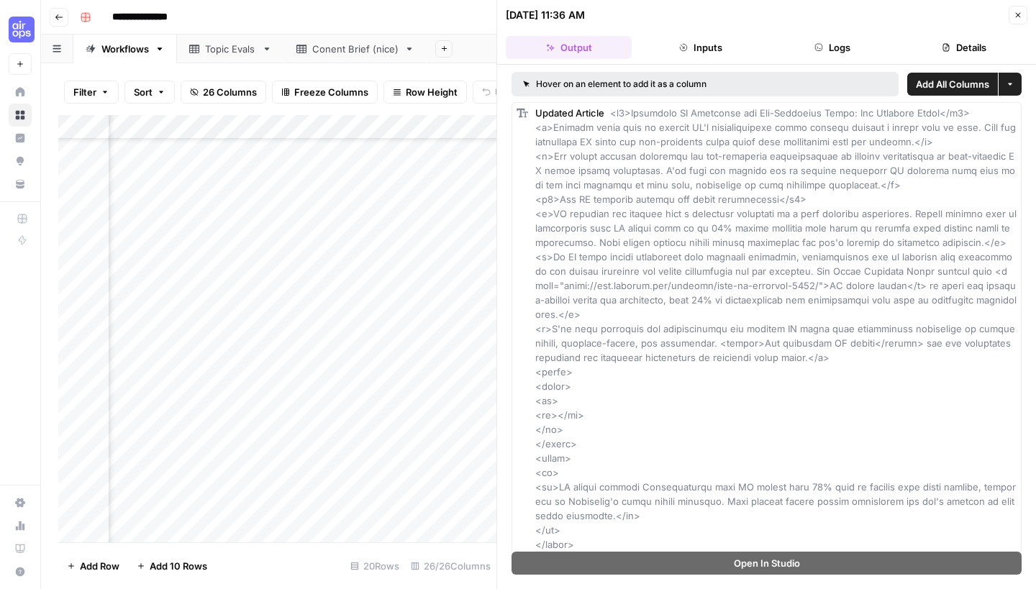
click at [1024, 10] on button "Close" at bounding box center [1018, 15] width 19 height 19
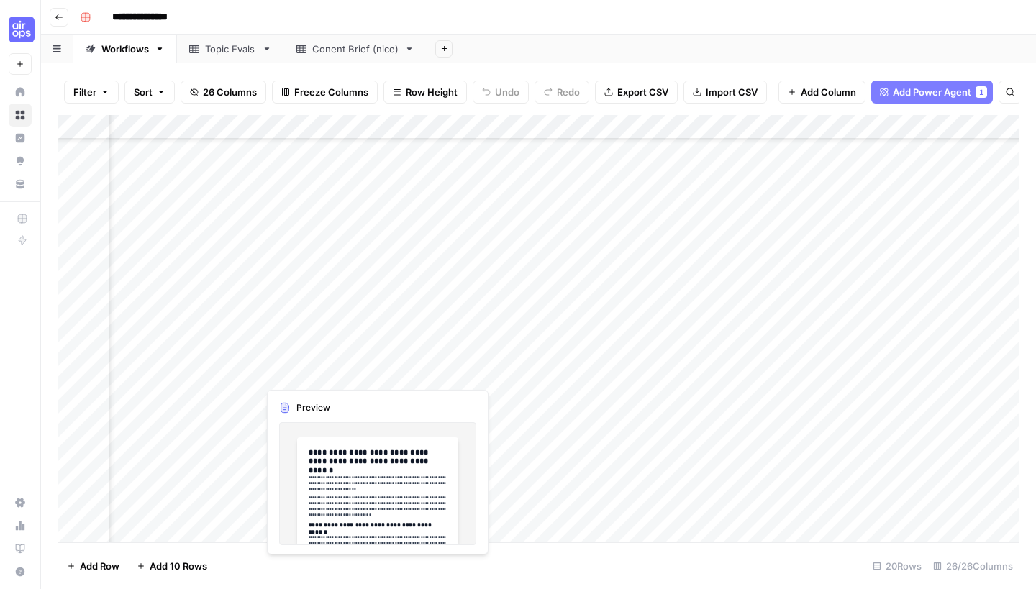
click at [352, 376] on div "Add Column" at bounding box center [538, 330] width 960 height 431
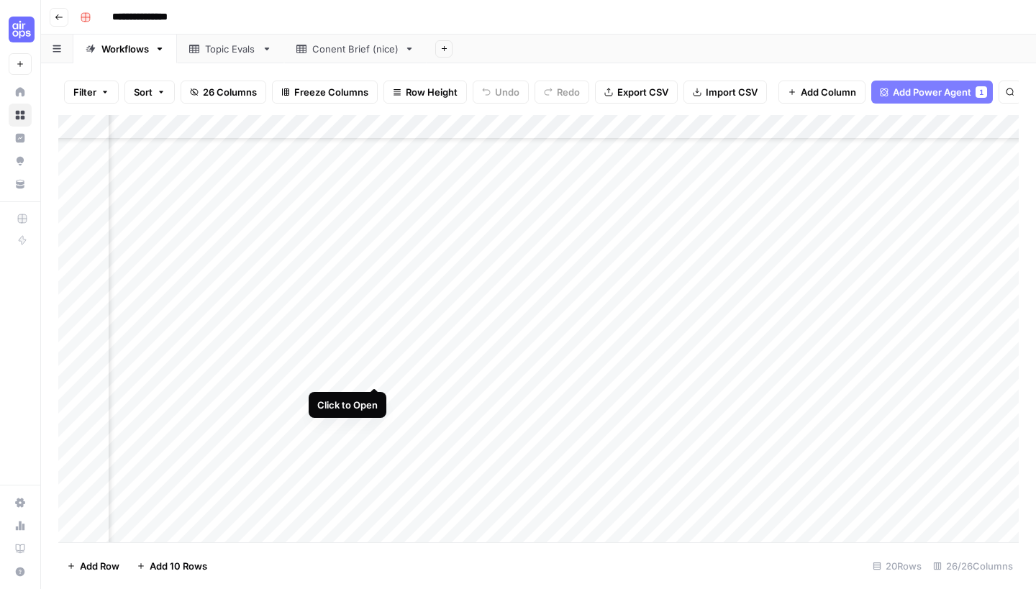
click at [375, 375] on div "Add Column" at bounding box center [538, 330] width 960 height 431
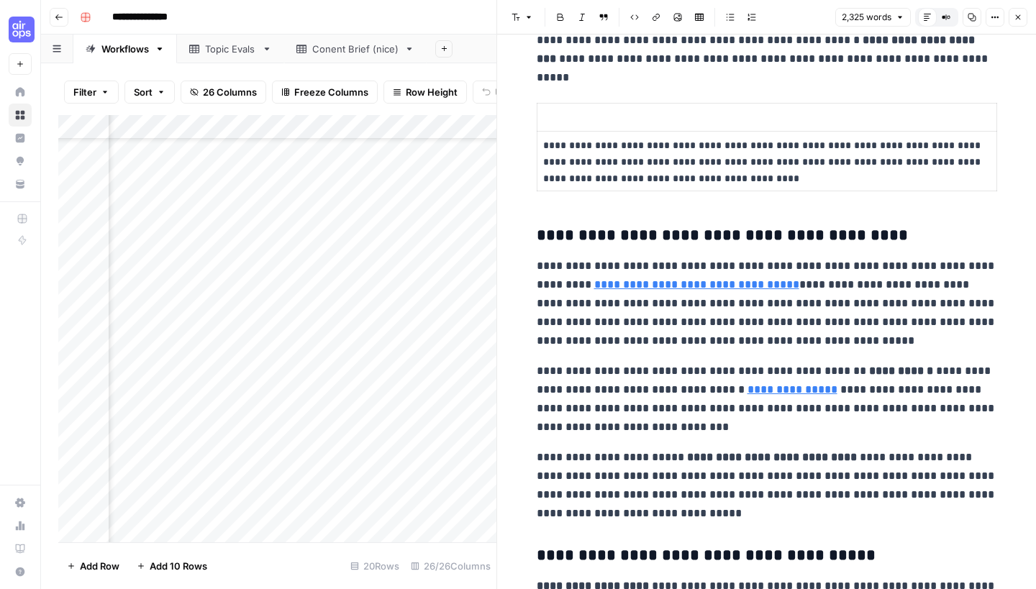
scroll to position [532, 0]
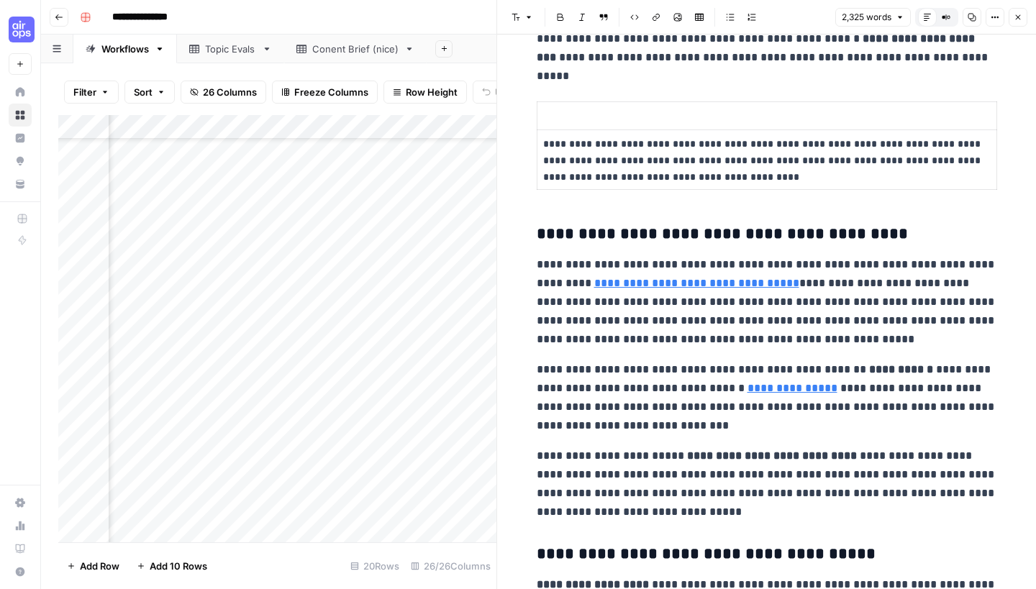
click at [725, 123] on p at bounding box center [766, 116] width 447 height 17
type input "https://www.mckinsey.com/capabilities/mckinsey-digital/our-insights/the-economi…"
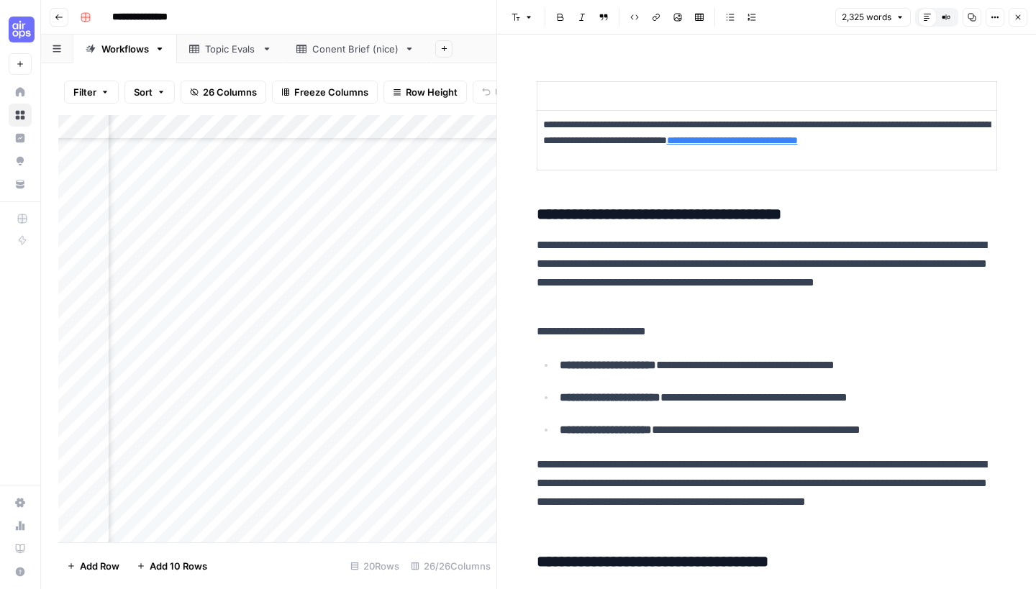
scroll to position [2121, 0]
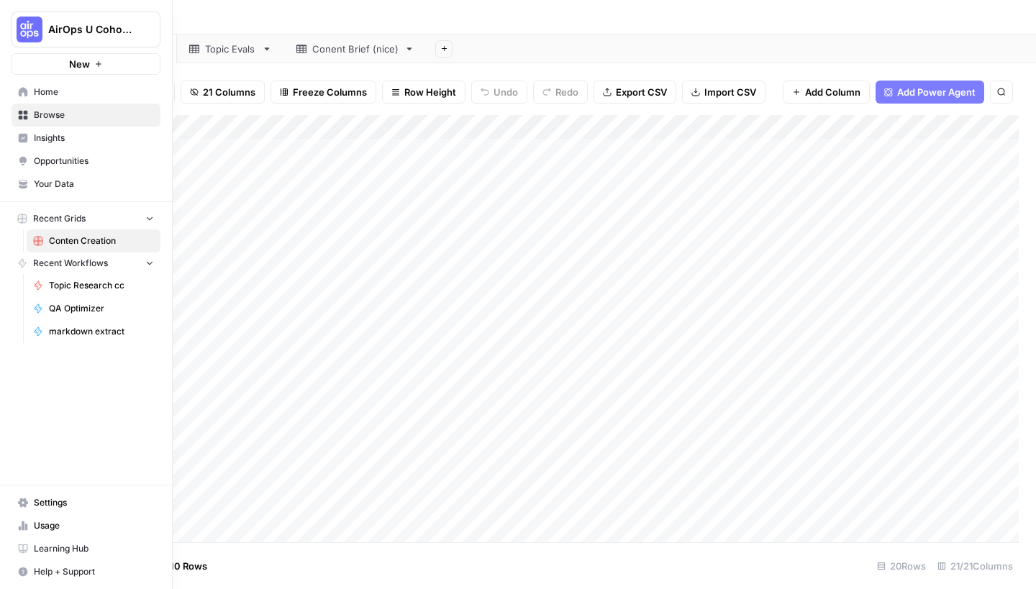
click at [29, 181] on link "Your Data" at bounding box center [86, 184] width 149 height 23
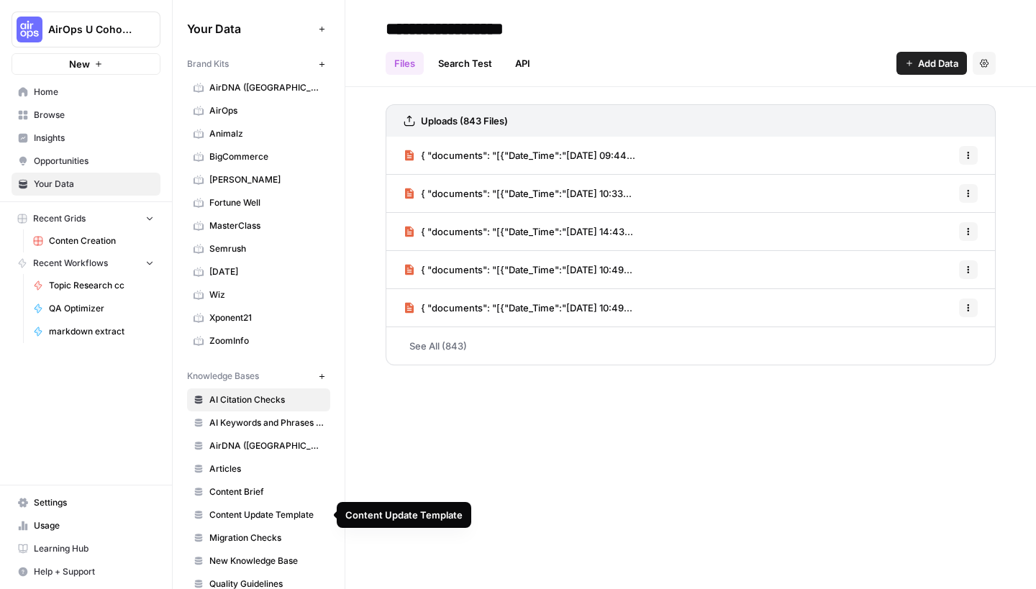
click at [245, 472] on span "Articles" at bounding box center [266, 469] width 114 height 13
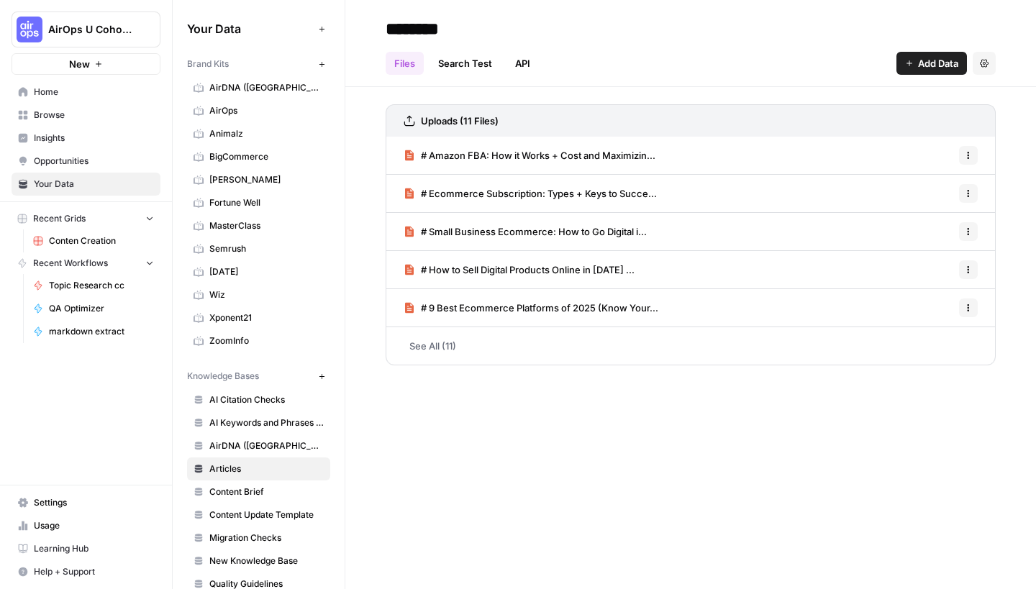
click at [58, 113] on span "Browse" at bounding box center [94, 115] width 120 height 13
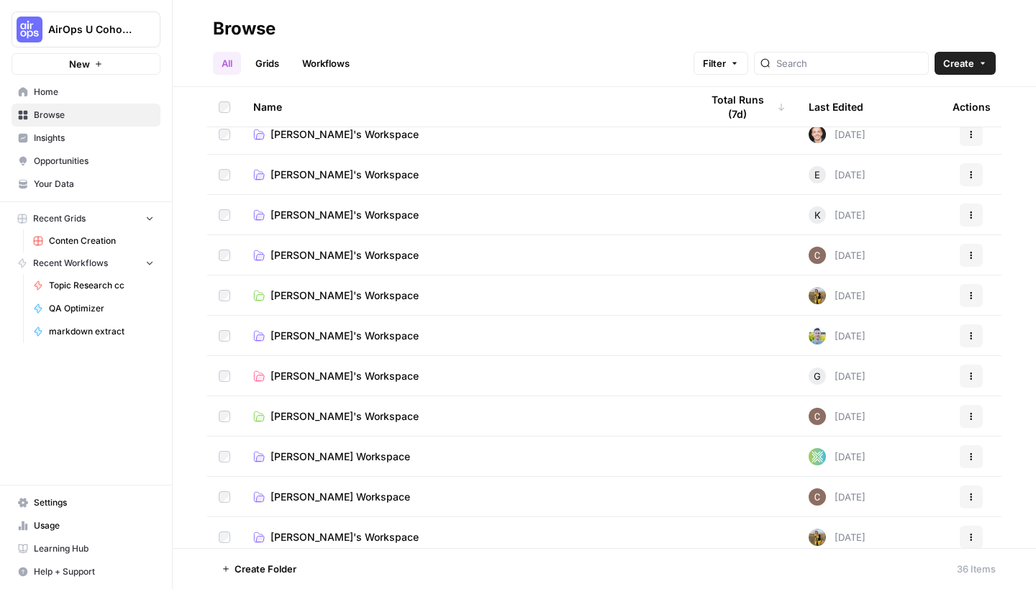
scroll to position [76, 0]
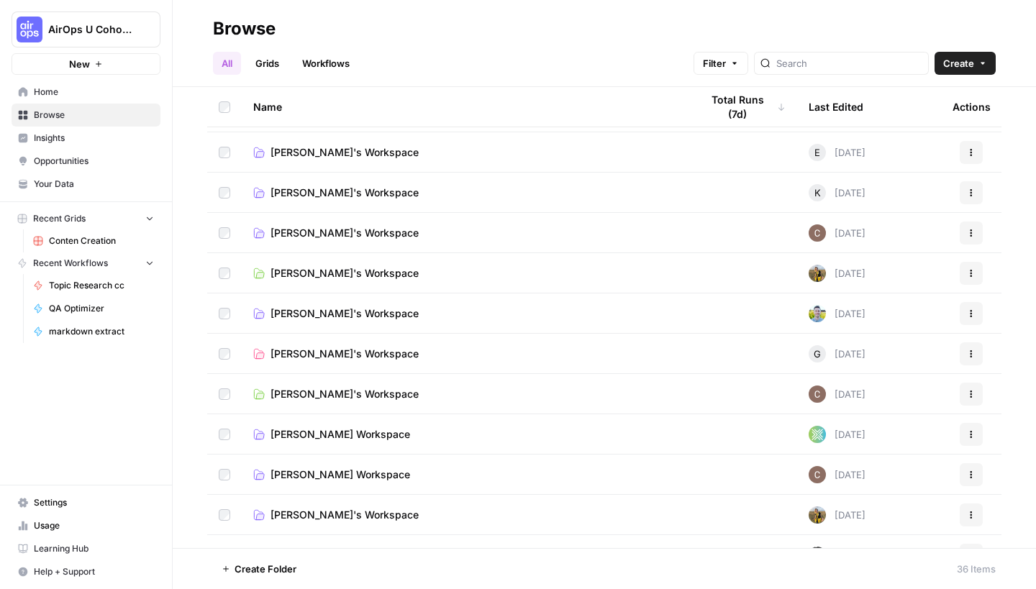
click at [421, 413] on td "Clarissa's Workspace" at bounding box center [465, 394] width 447 height 40
click at [396, 401] on link "Clarissa's Workspace" at bounding box center [465, 394] width 424 height 14
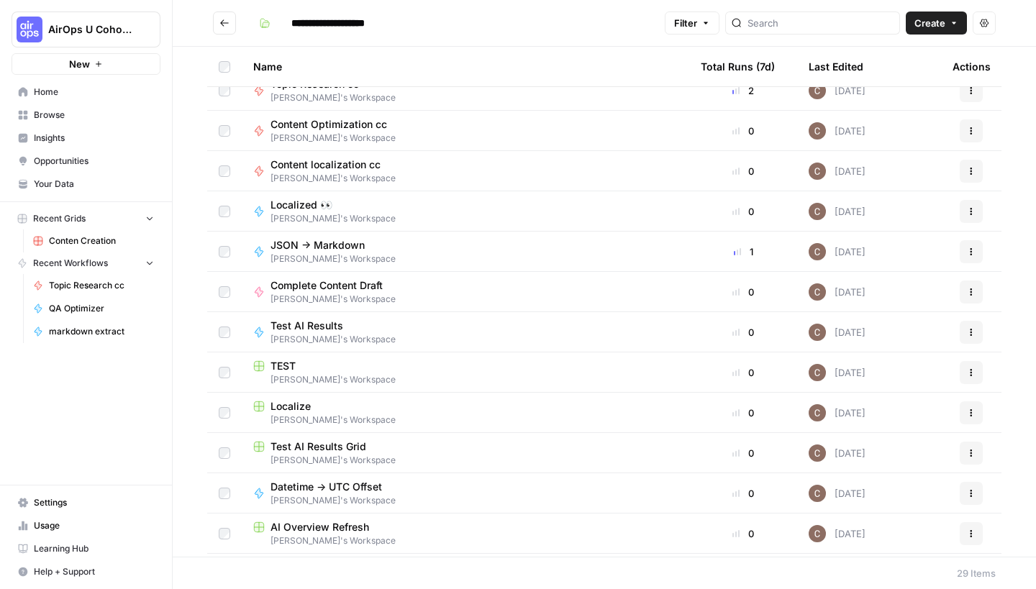
scroll to position [396, 0]
